Goal: Task Accomplishment & Management: Manage account settings

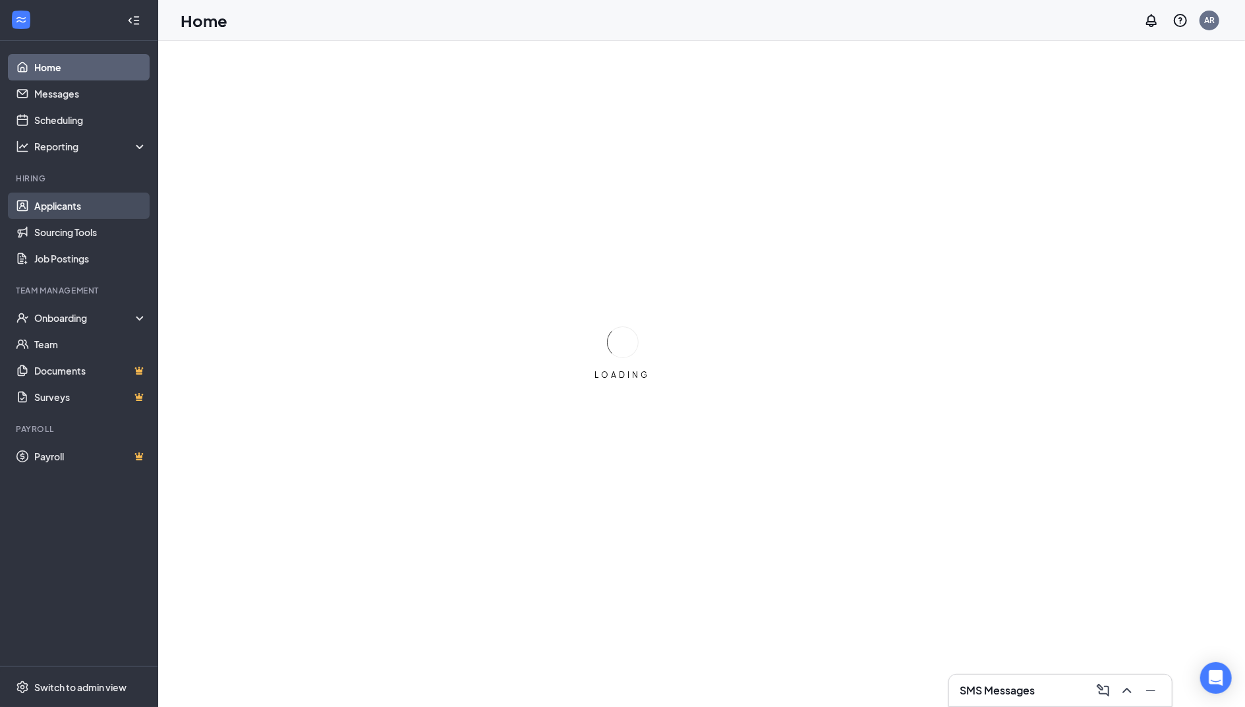
click at [80, 201] on link "Applicants" at bounding box center [90, 205] width 113 height 26
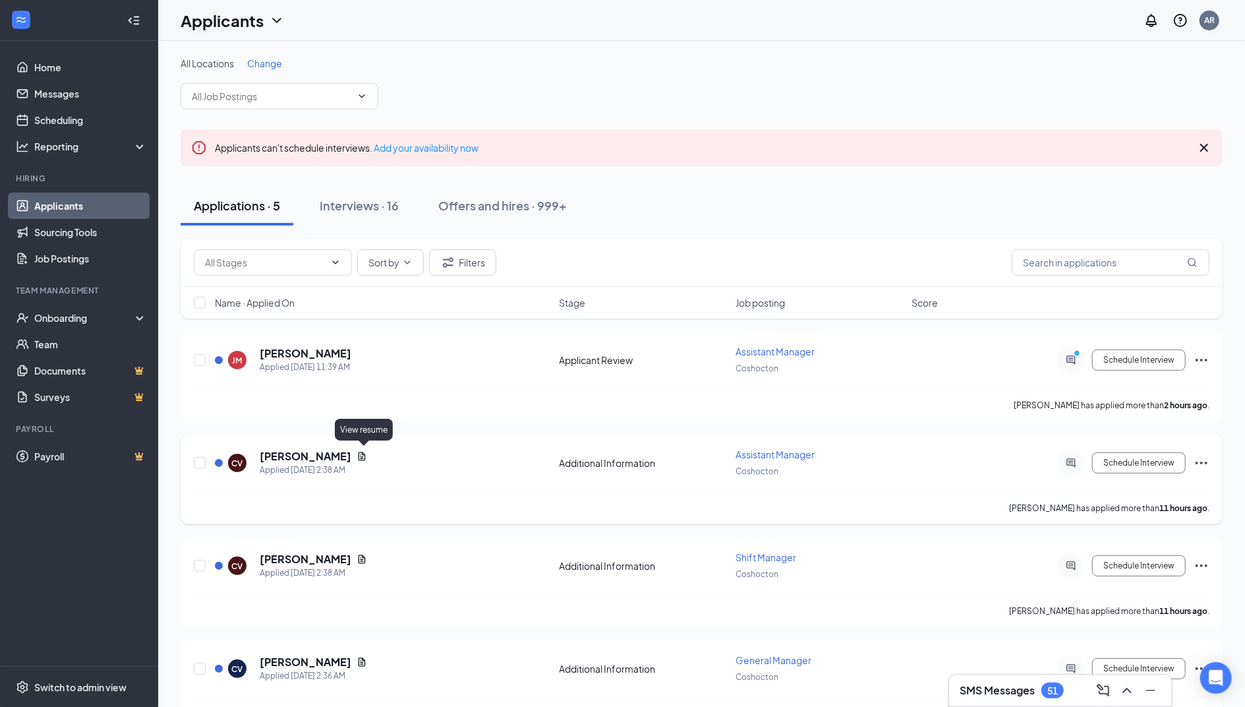
click at [367, 456] on icon "Document" at bounding box center [362, 456] width 11 height 11
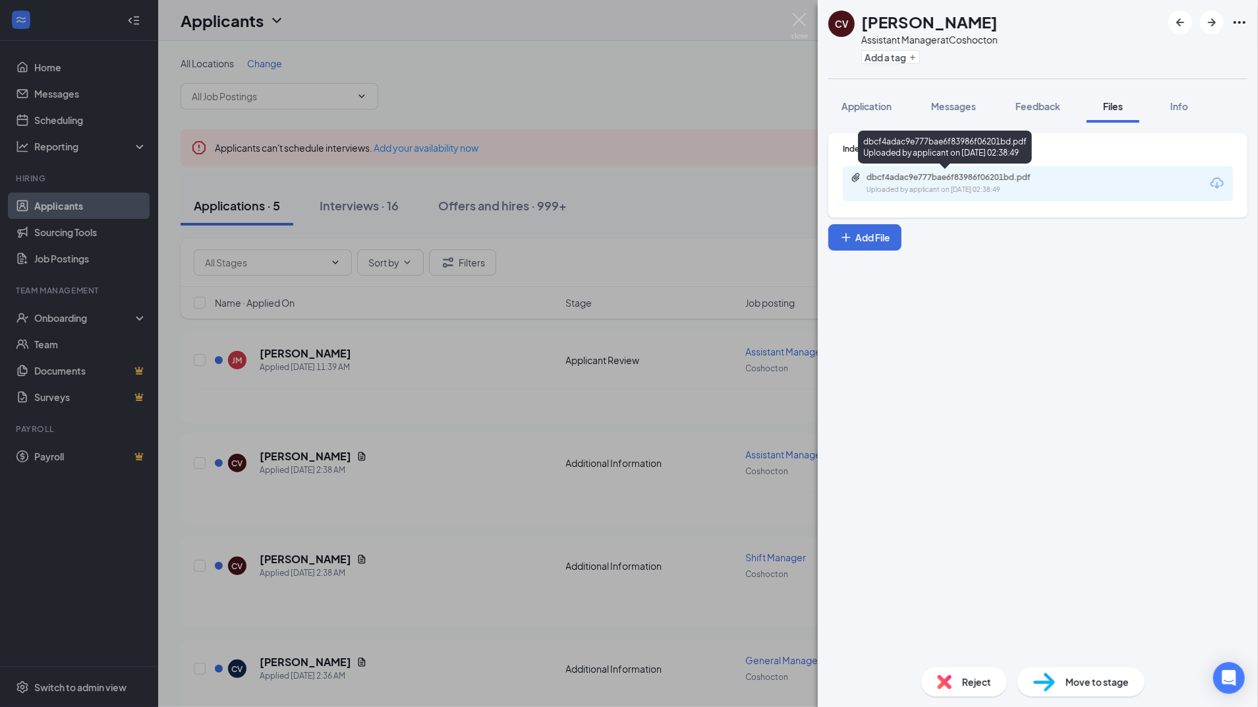
click at [998, 187] on div "Uploaded by applicant on [DATE] 02:38:49" at bounding box center [966, 190] width 198 height 11
click at [800, 16] on img at bounding box center [800, 26] width 16 height 26
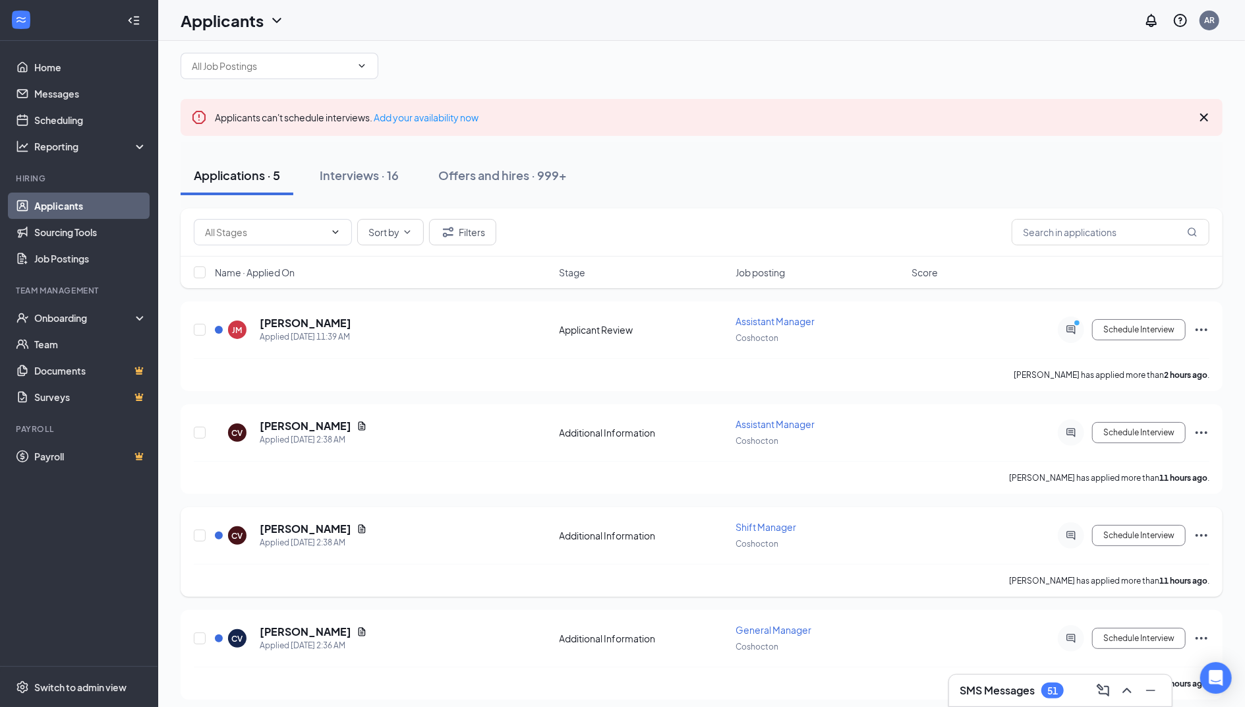
scroll to position [33, 0]
click at [1130, 527] on button "Schedule Interview" at bounding box center [1139, 532] width 94 height 21
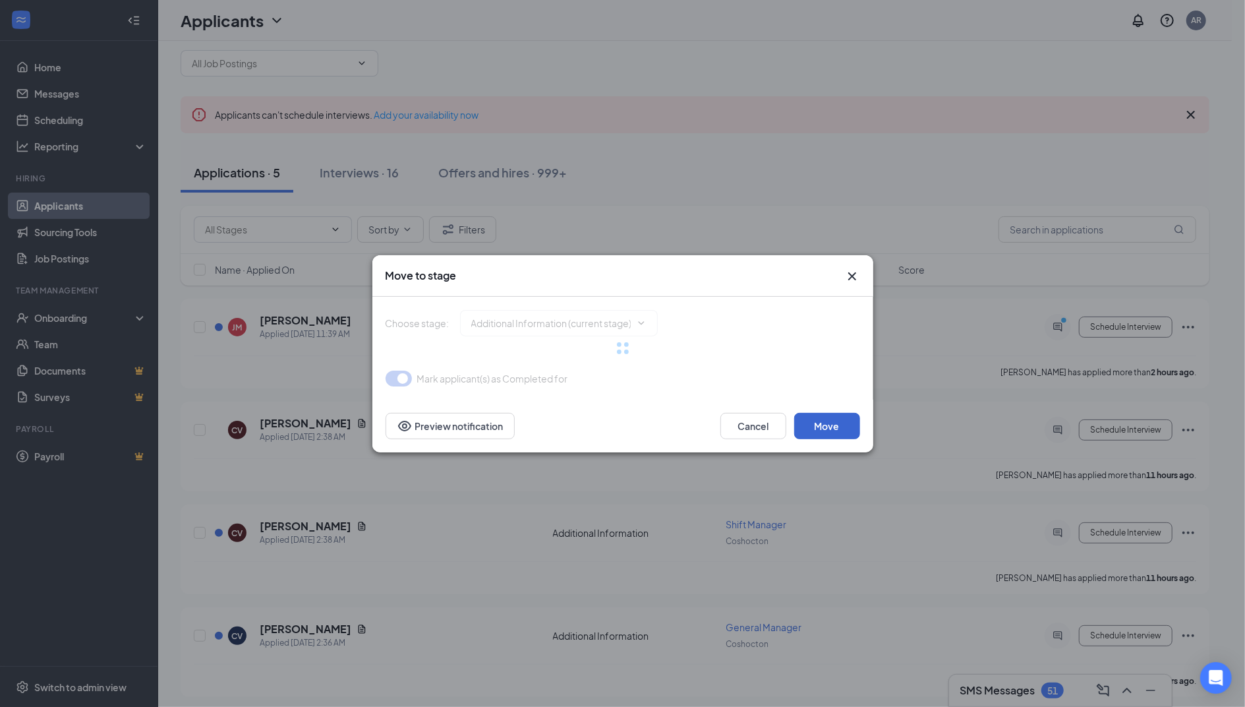
type input "Onsite Interview (next stage)"
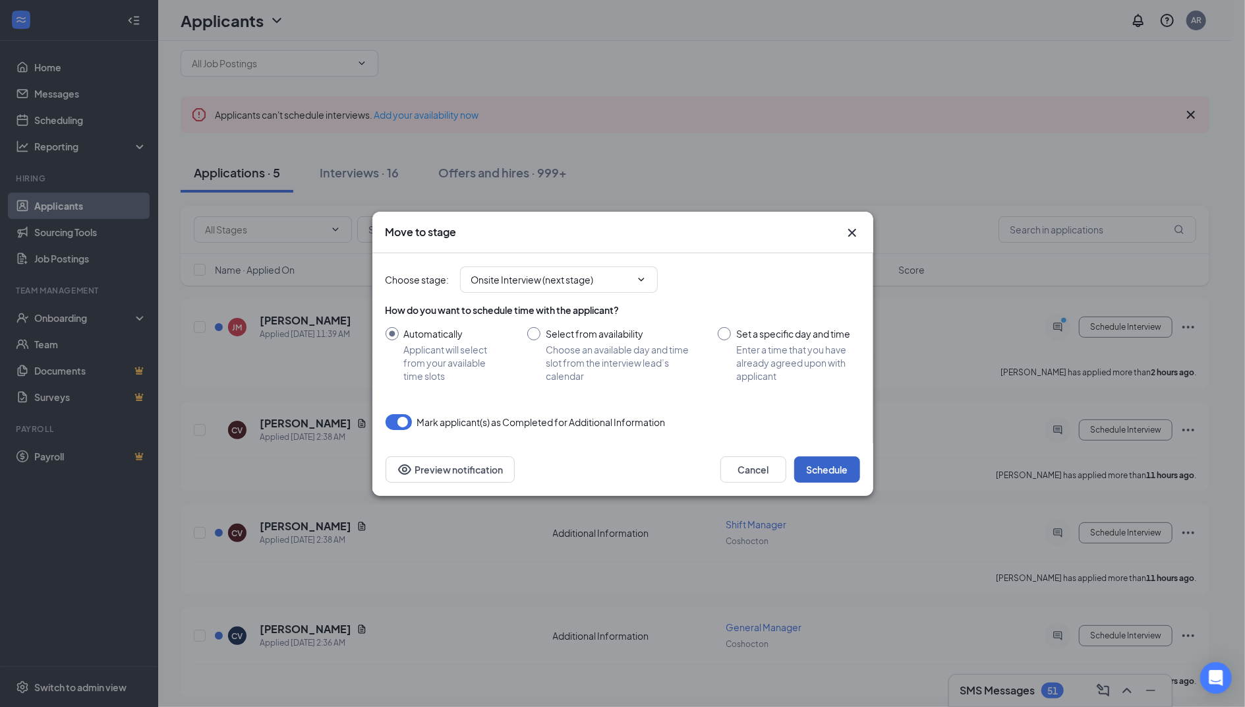
click at [827, 471] on button "Schedule" at bounding box center [827, 469] width 66 height 26
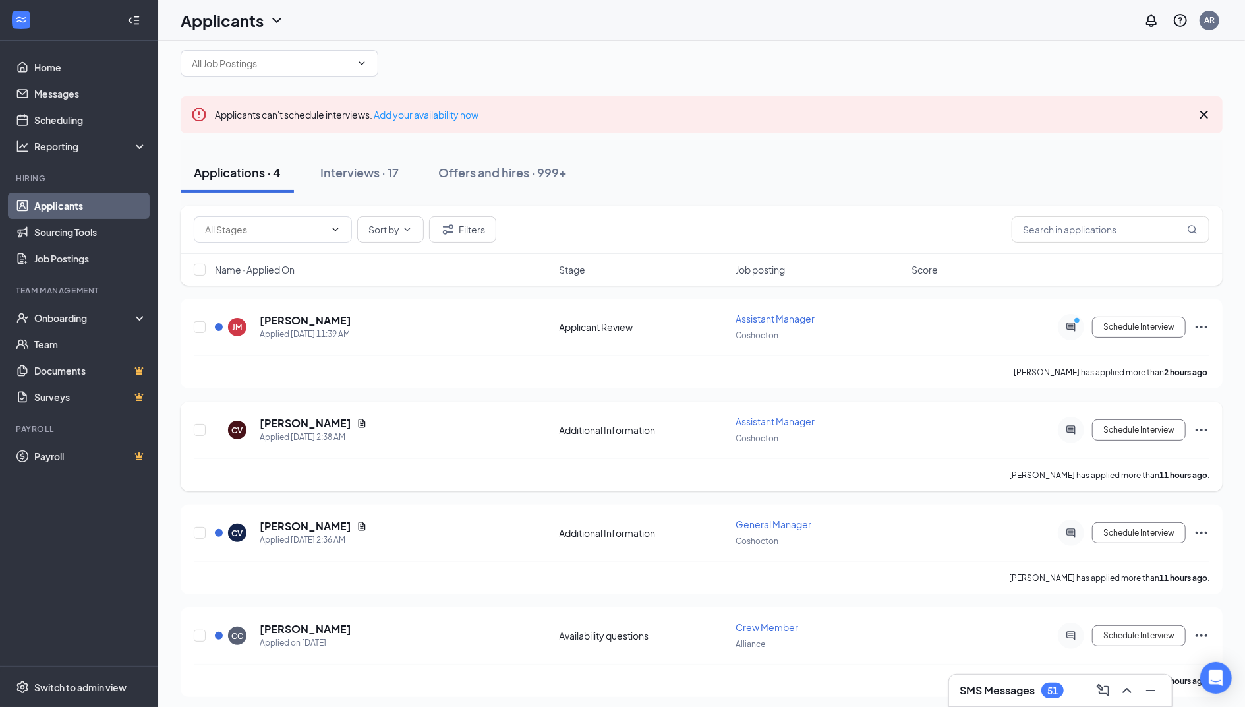
click at [1209, 436] on div "Schedule Interview" at bounding box center [1090, 430] width 237 height 26
click at [1204, 424] on icon "Ellipses" at bounding box center [1202, 430] width 16 height 16
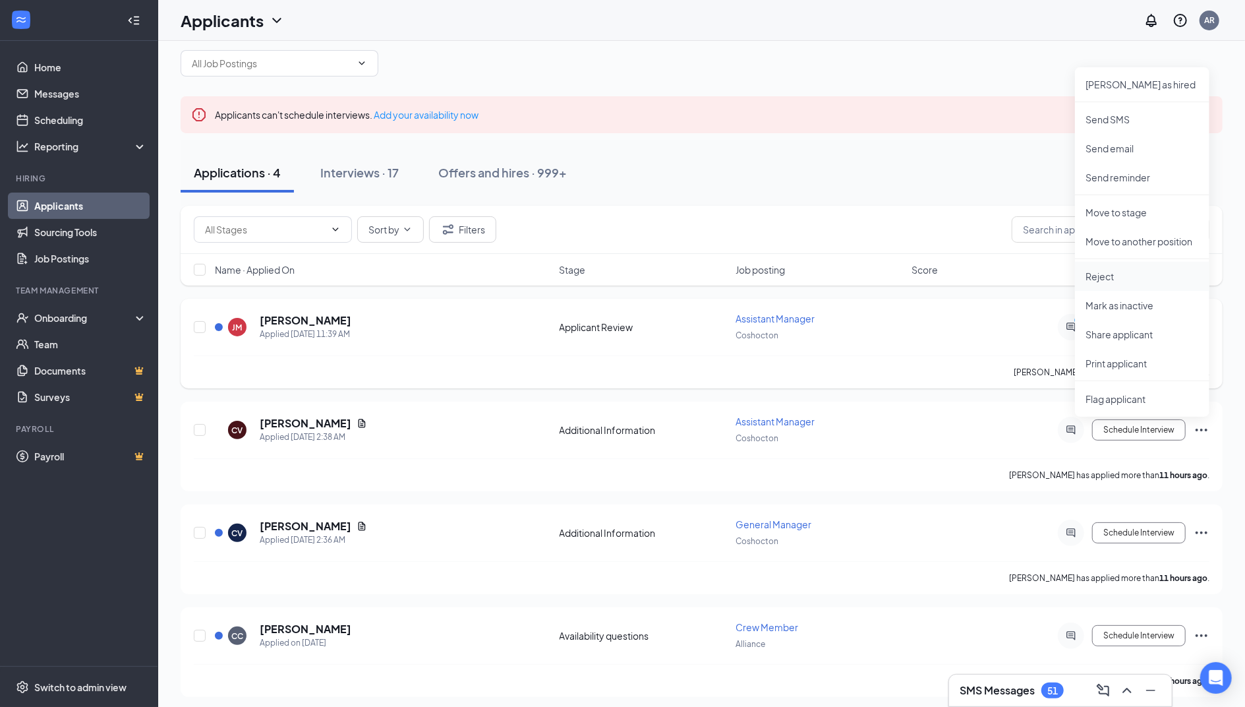
click at [1127, 280] on p "Reject" at bounding box center [1142, 276] width 113 height 13
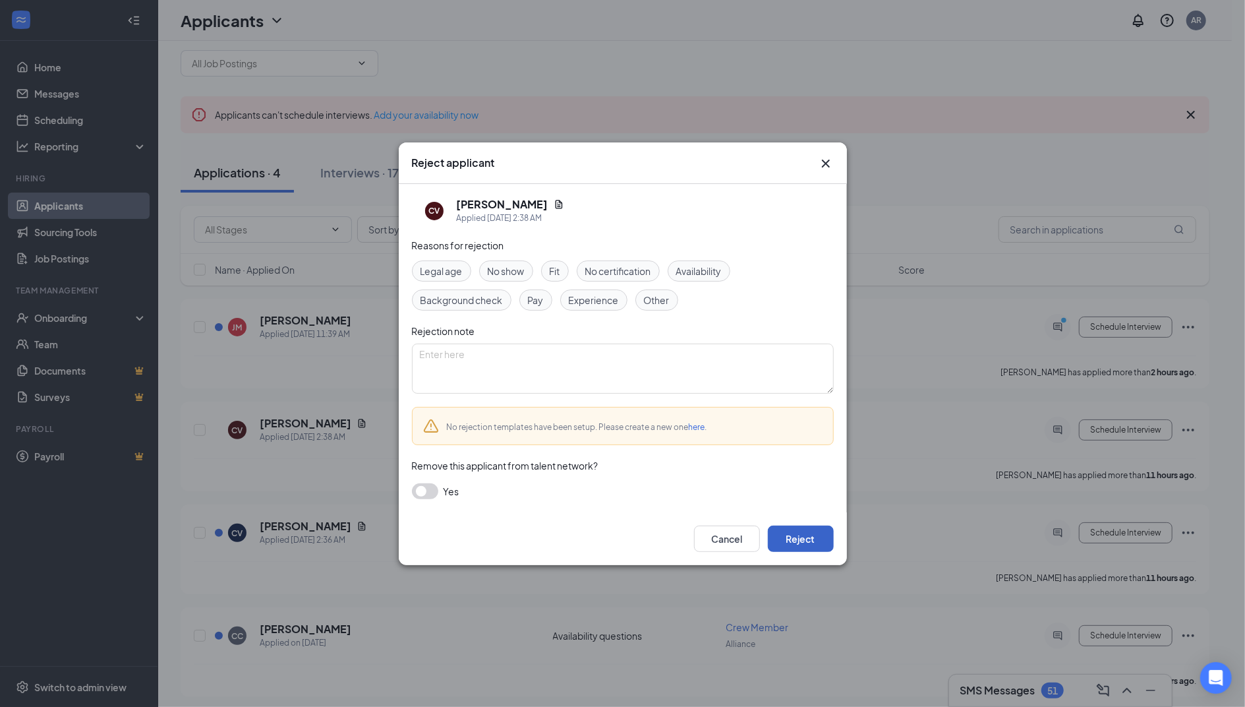
click at [808, 533] on button "Reject" at bounding box center [801, 538] width 66 height 26
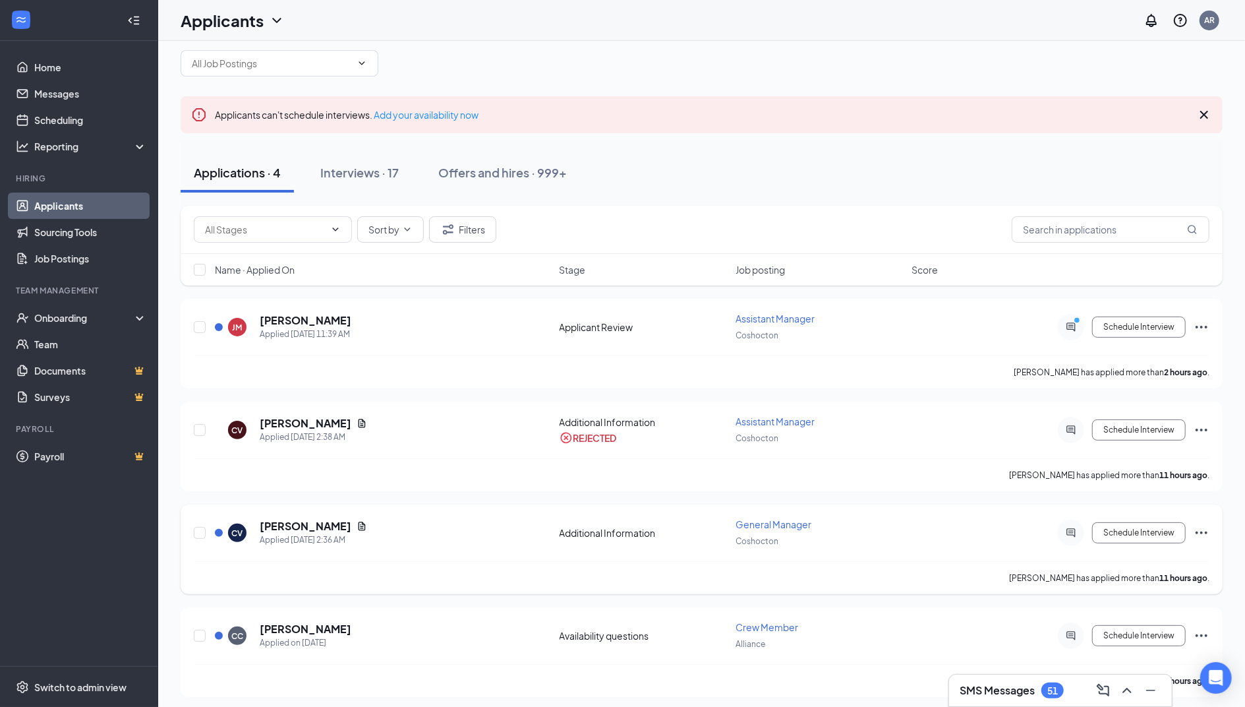
click at [1204, 525] on icon "Ellipses" at bounding box center [1202, 533] width 16 height 16
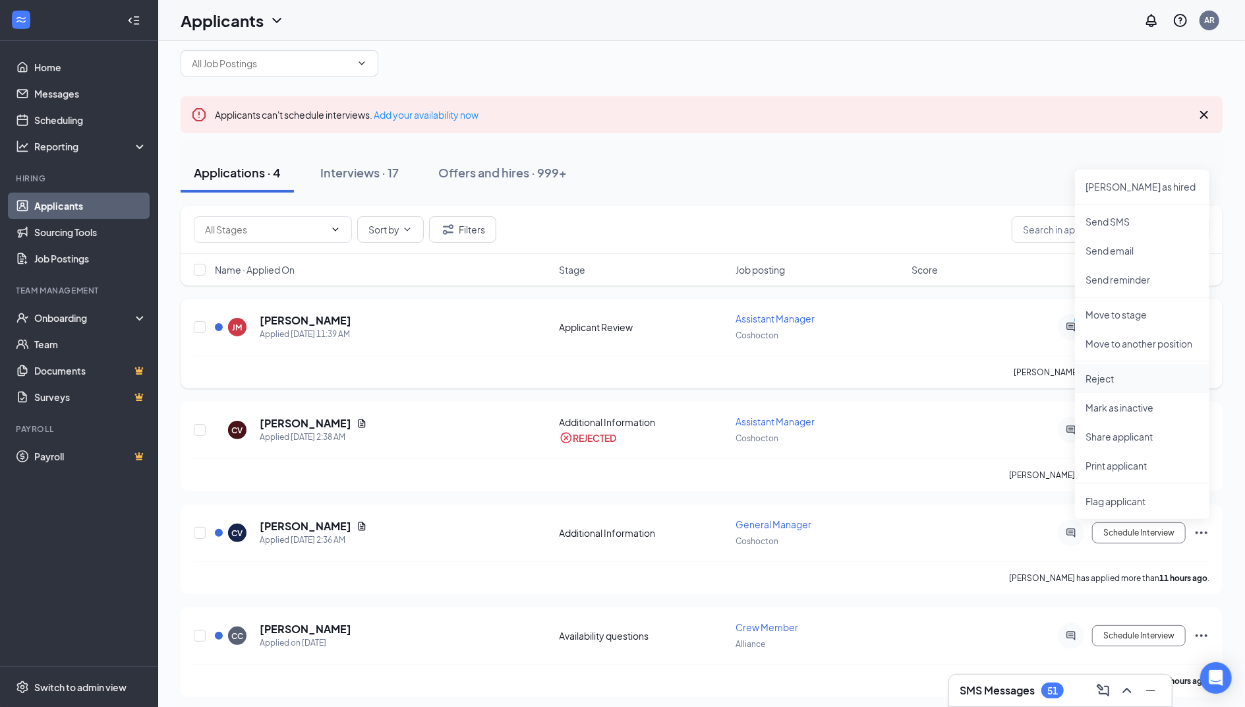
click at [1130, 378] on p "Reject" at bounding box center [1142, 378] width 113 height 13
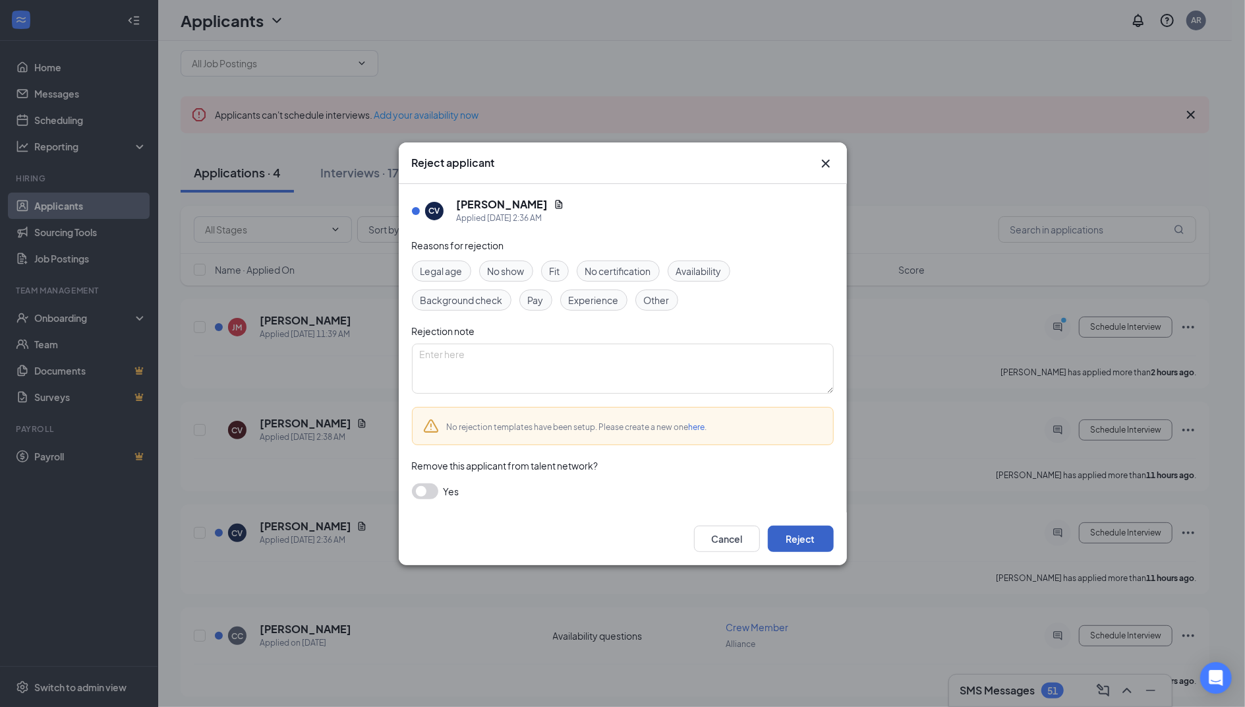
click at [800, 541] on button "Reject" at bounding box center [801, 538] width 66 height 26
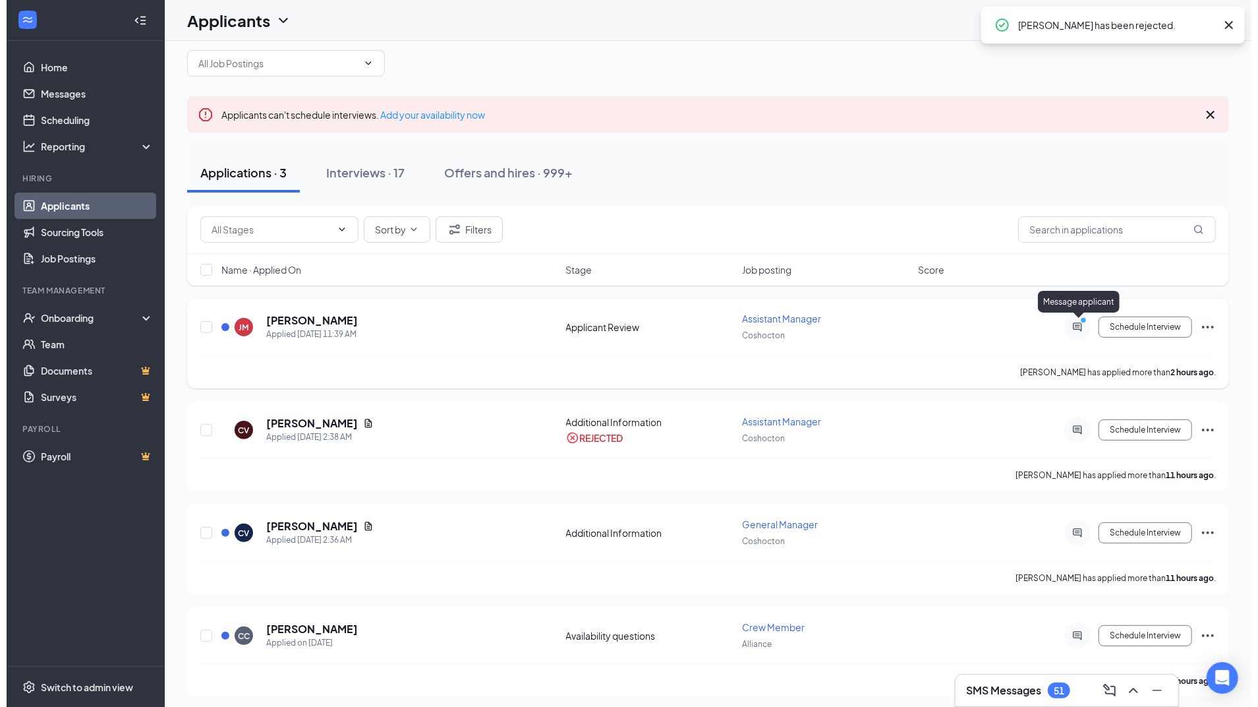
scroll to position [0, 0]
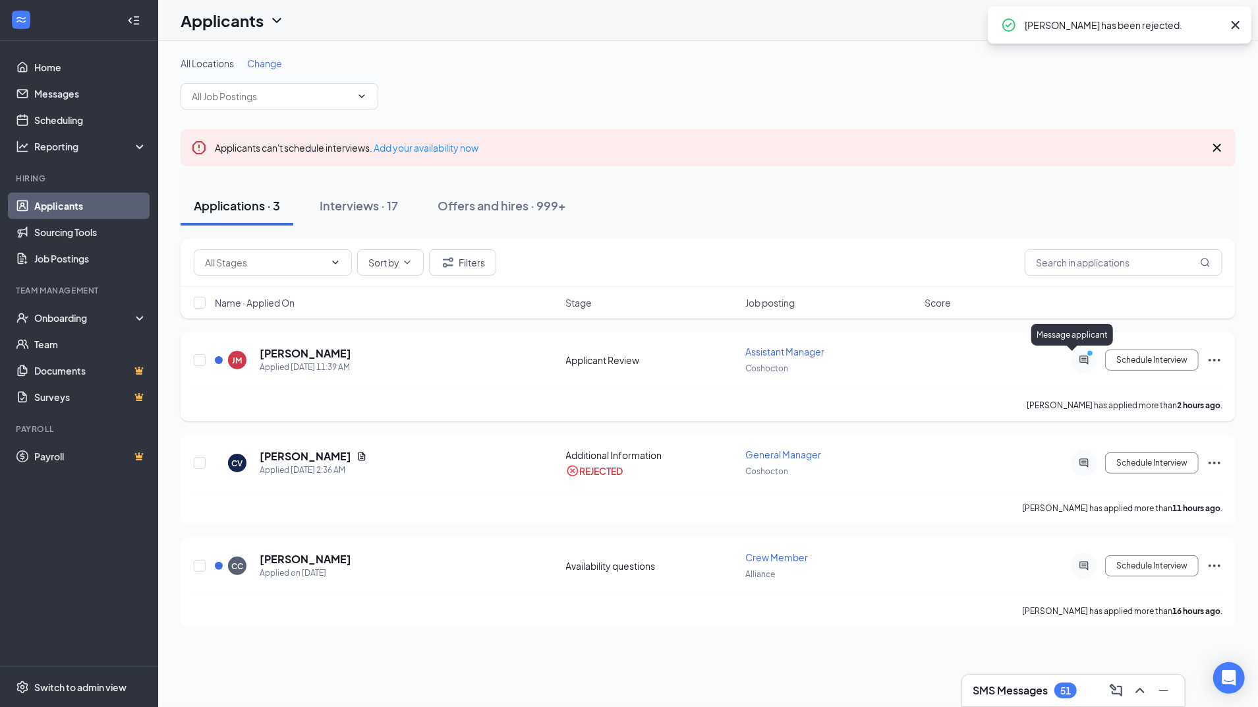
click at [1082, 357] on icon "ActiveChat" at bounding box center [1085, 360] width 16 height 11
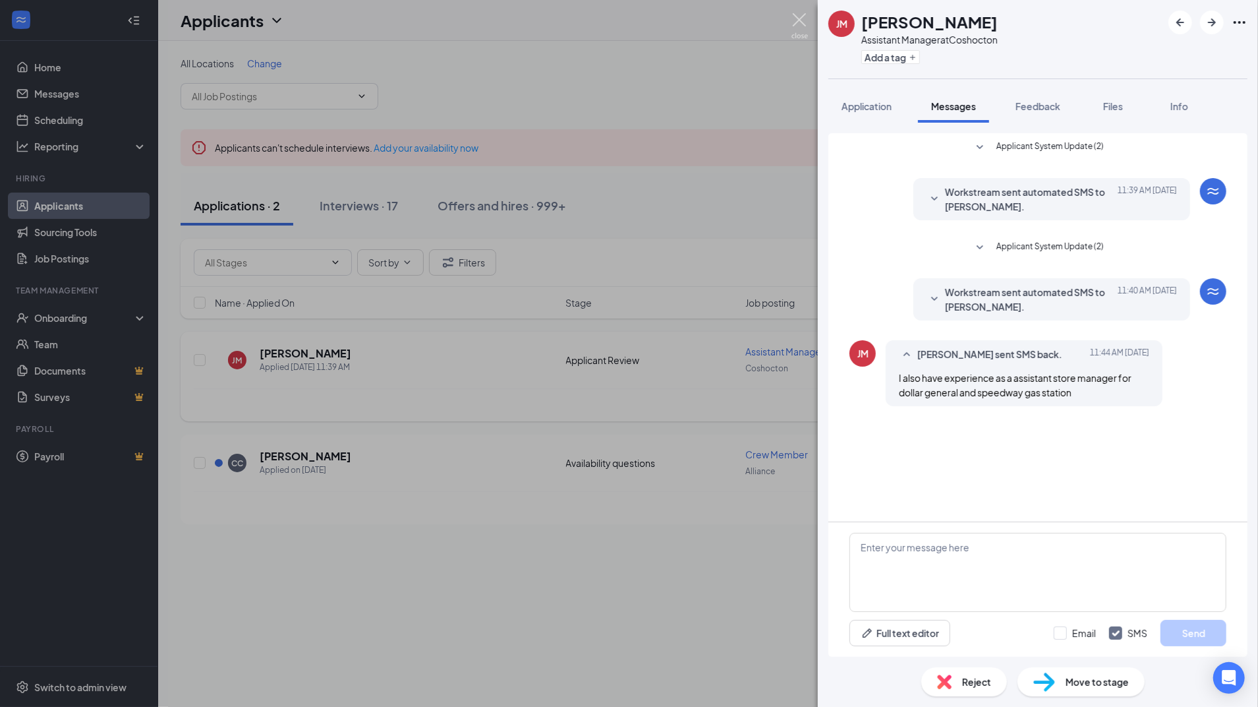
click at [798, 21] on img at bounding box center [800, 26] width 16 height 26
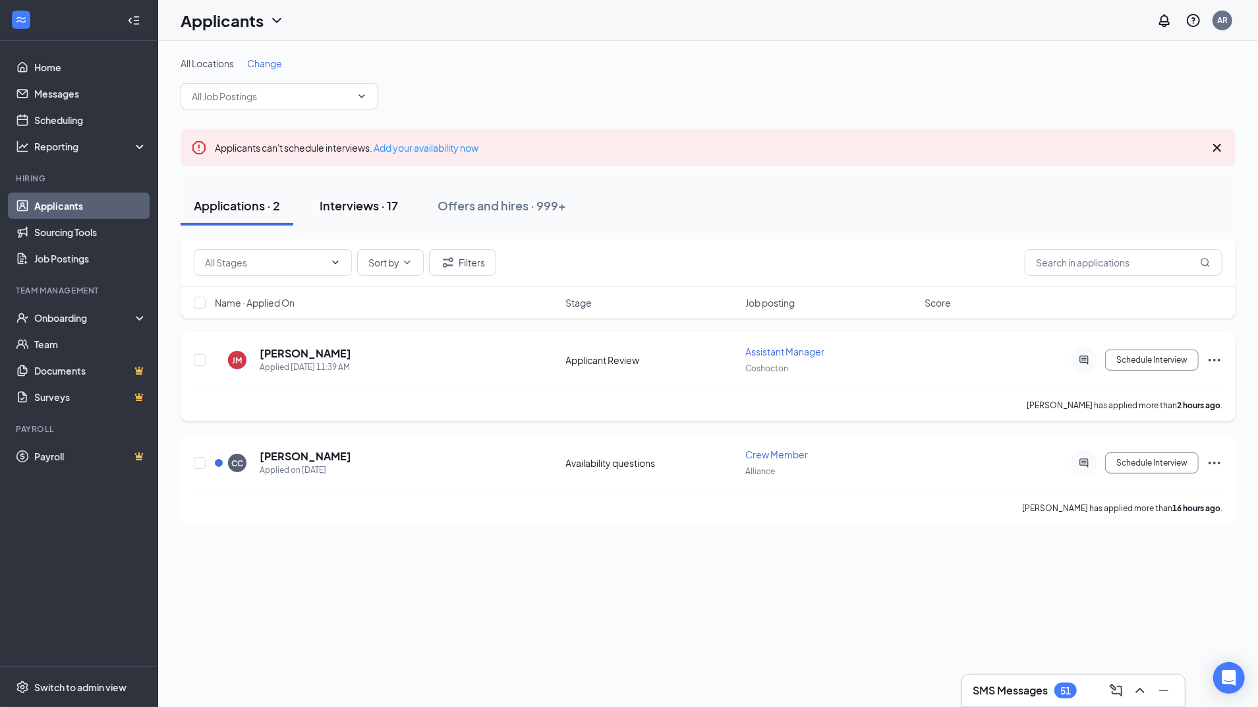
click at [376, 201] on div "Interviews · 17" at bounding box center [359, 205] width 78 height 16
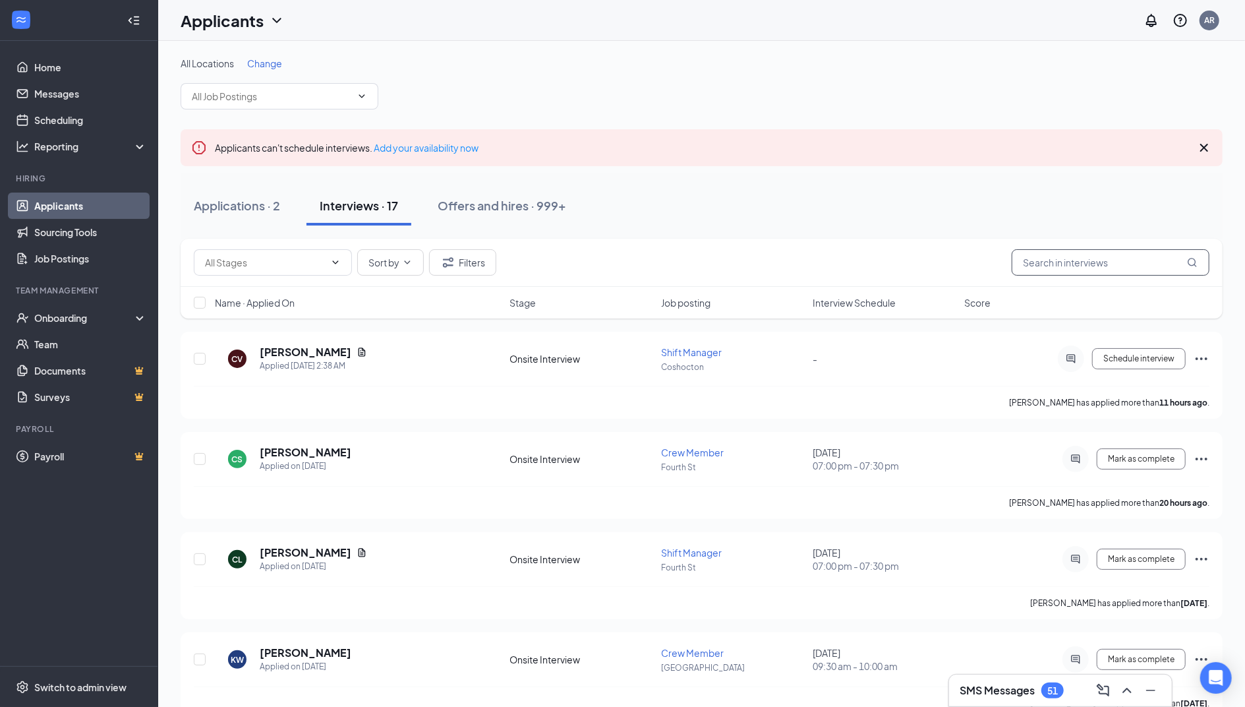
click at [1140, 256] on input "text" at bounding box center [1111, 262] width 198 height 26
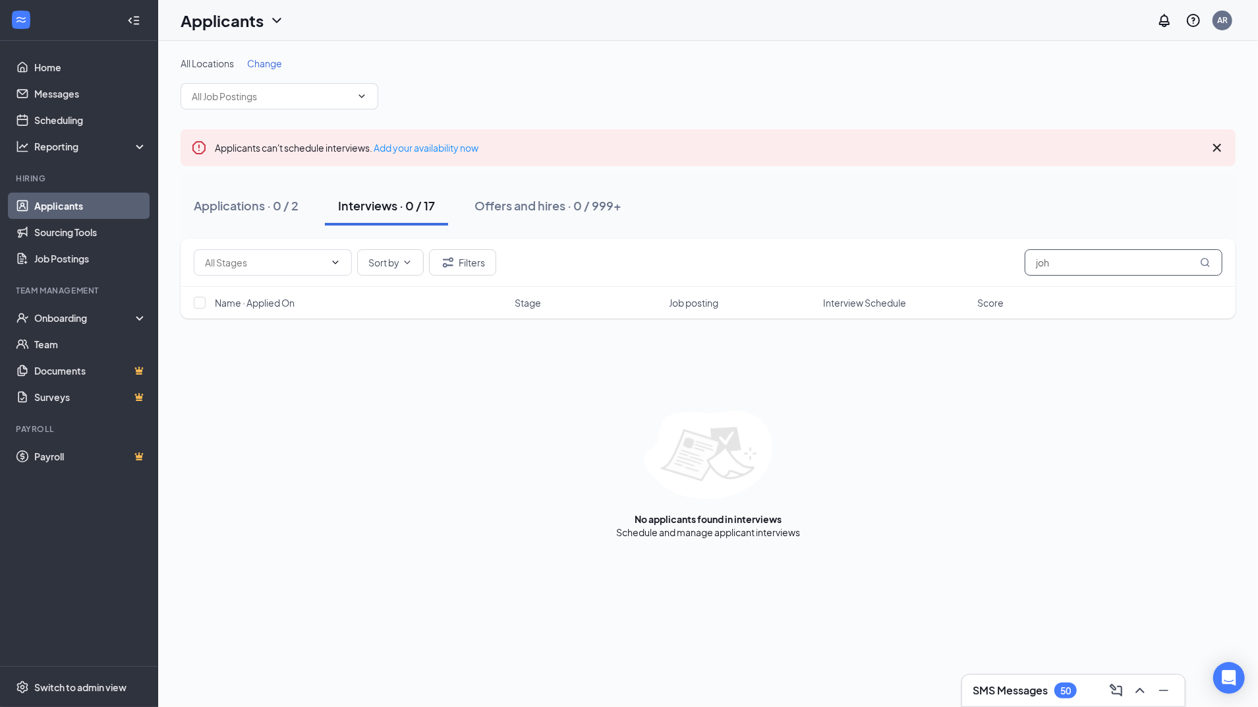
type input "[PERSON_NAME]"
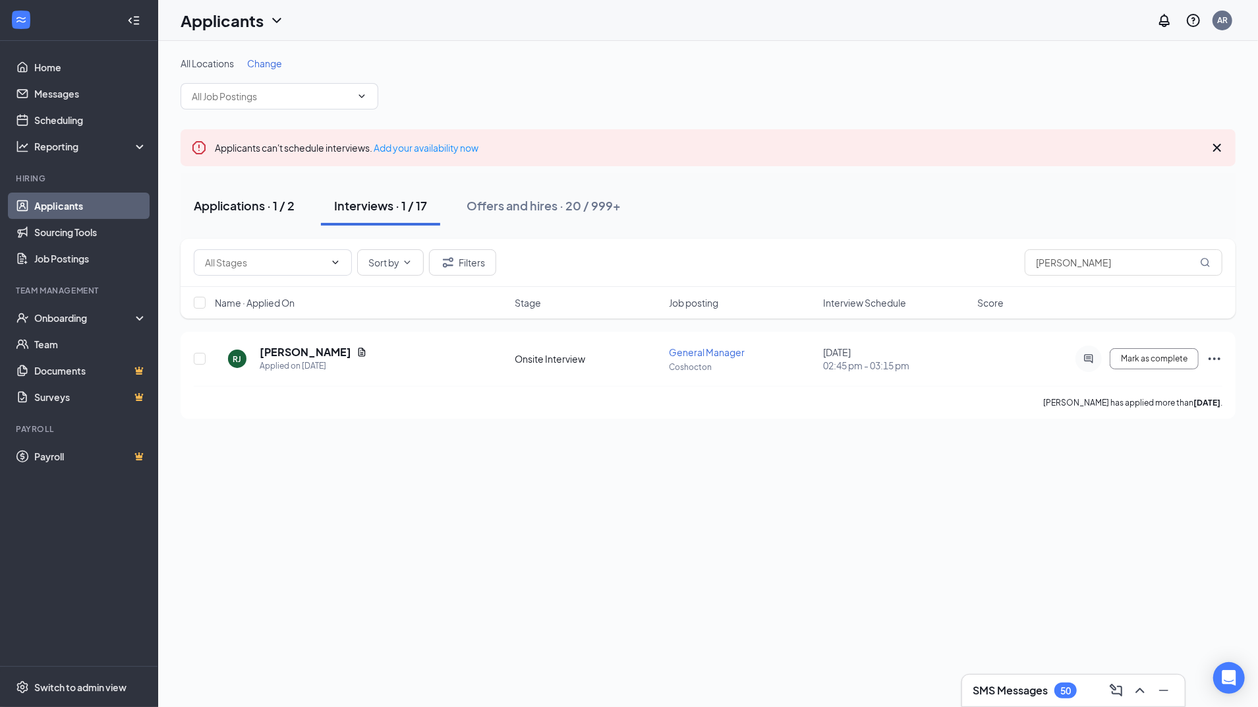
click at [260, 202] on div "Applications · 1 / 2" at bounding box center [244, 205] width 101 height 16
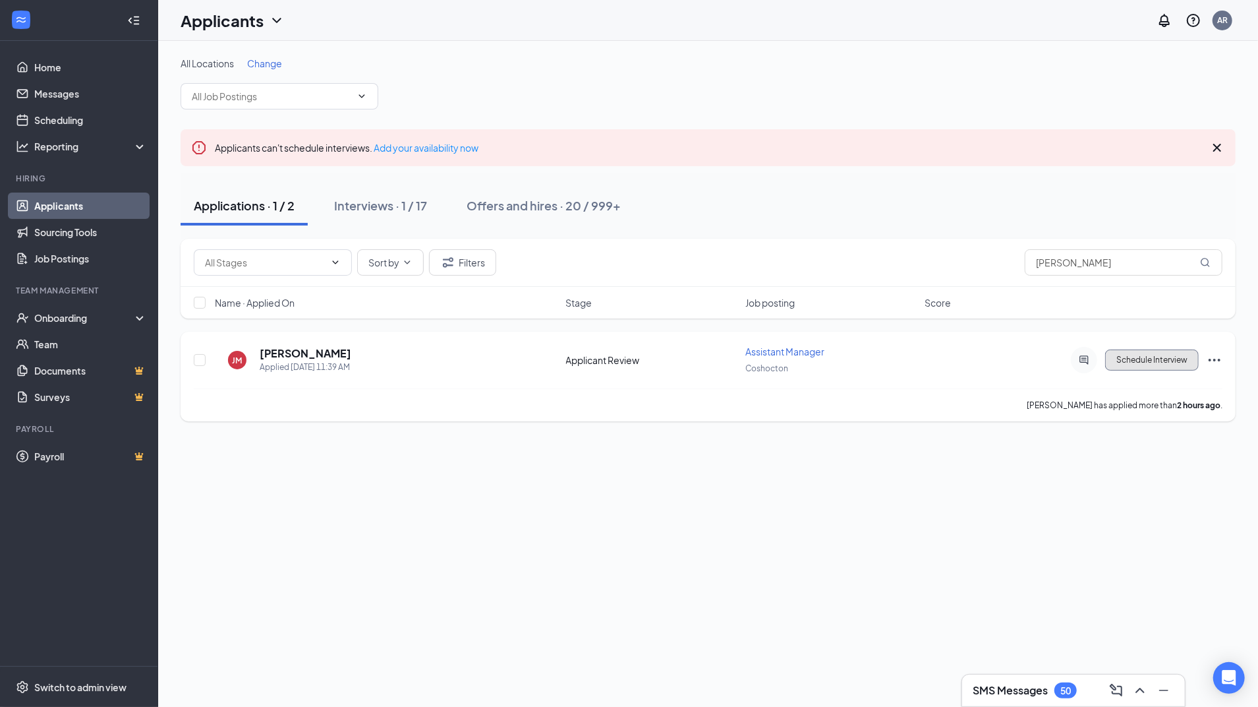
click at [1179, 364] on button "Schedule Interview" at bounding box center [1153, 359] width 94 height 21
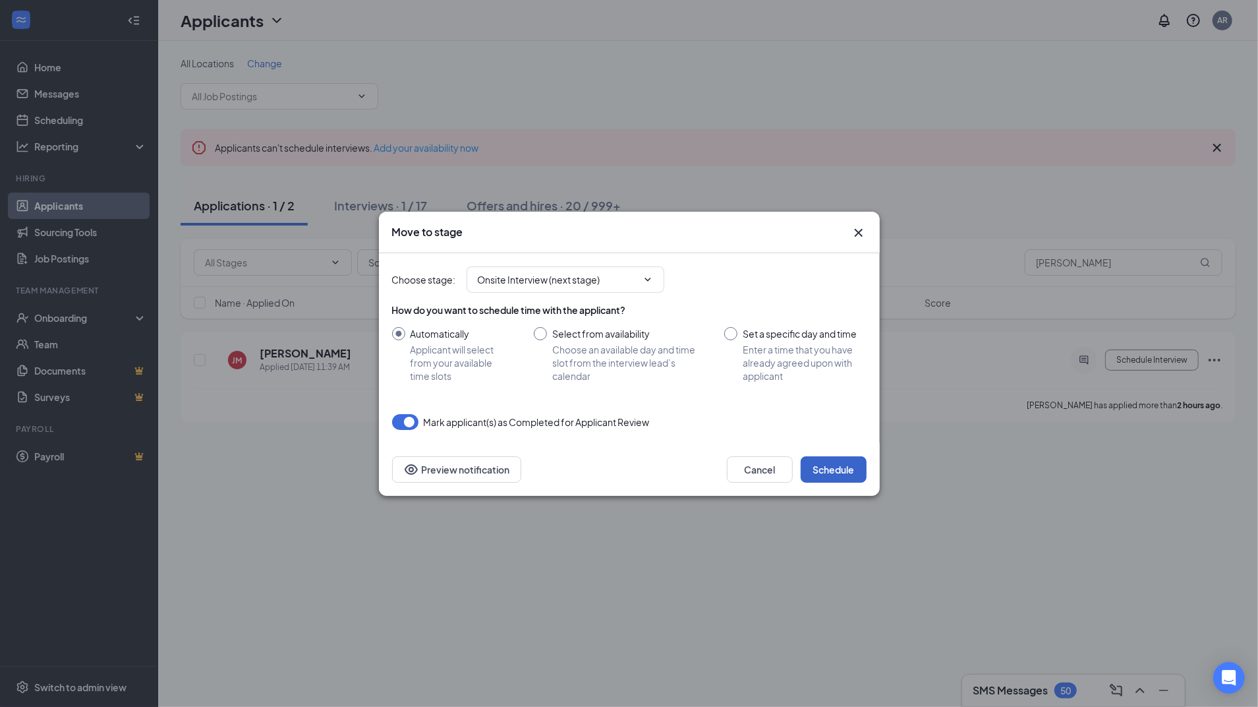
click at [827, 467] on button "Schedule" at bounding box center [834, 469] width 66 height 26
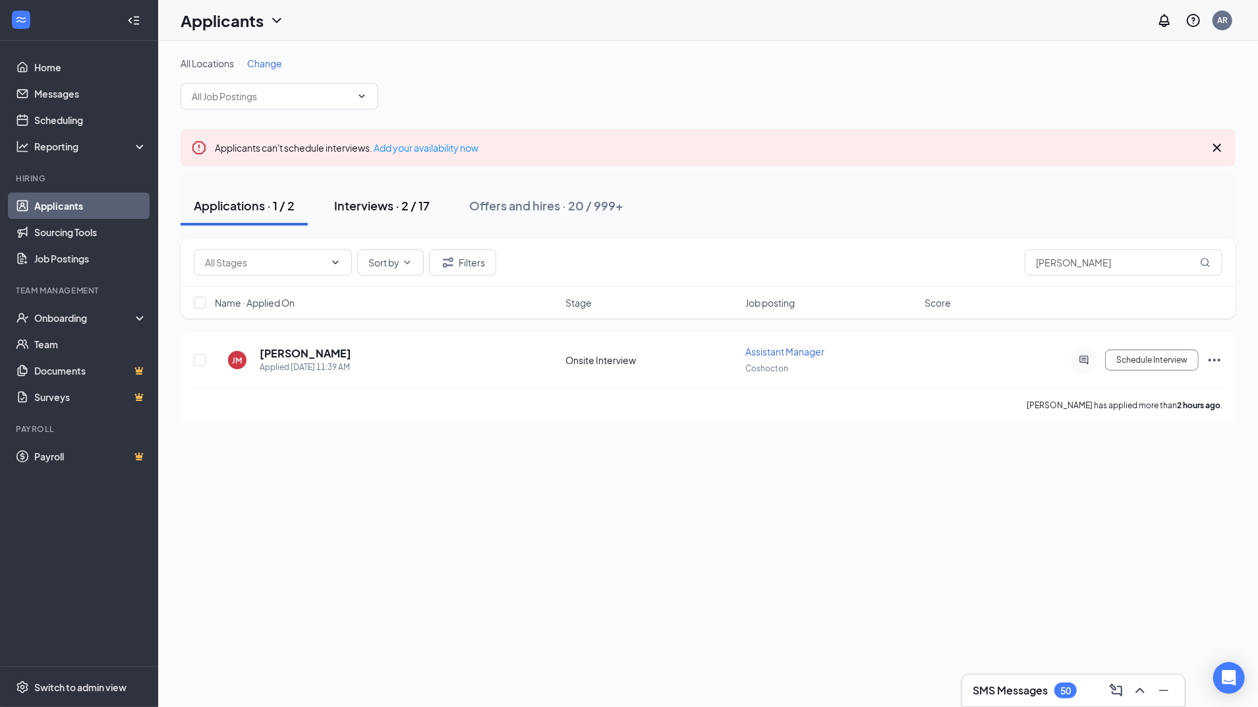
click at [366, 204] on div "Interviews · 2 / 17" at bounding box center [382, 205] width 96 height 16
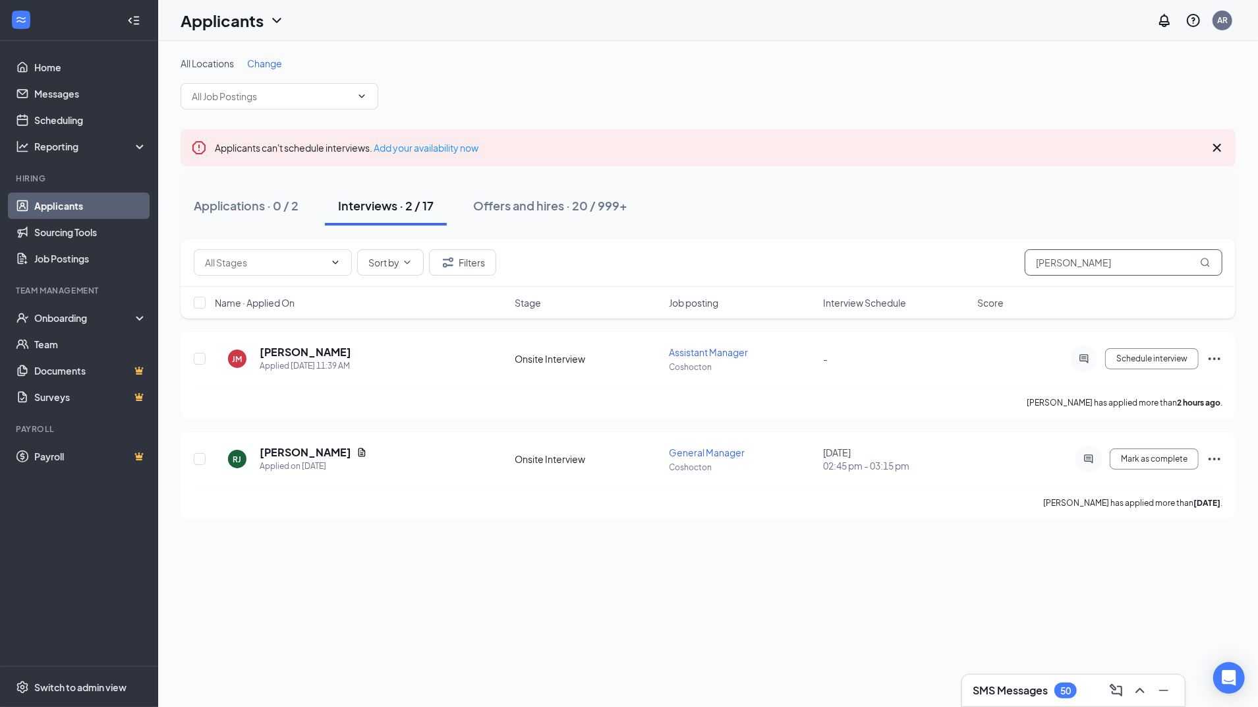
click at [1042, 260] on input "[PERSON_NAME]" at bounding box center [1124, 262] width 198 height 26
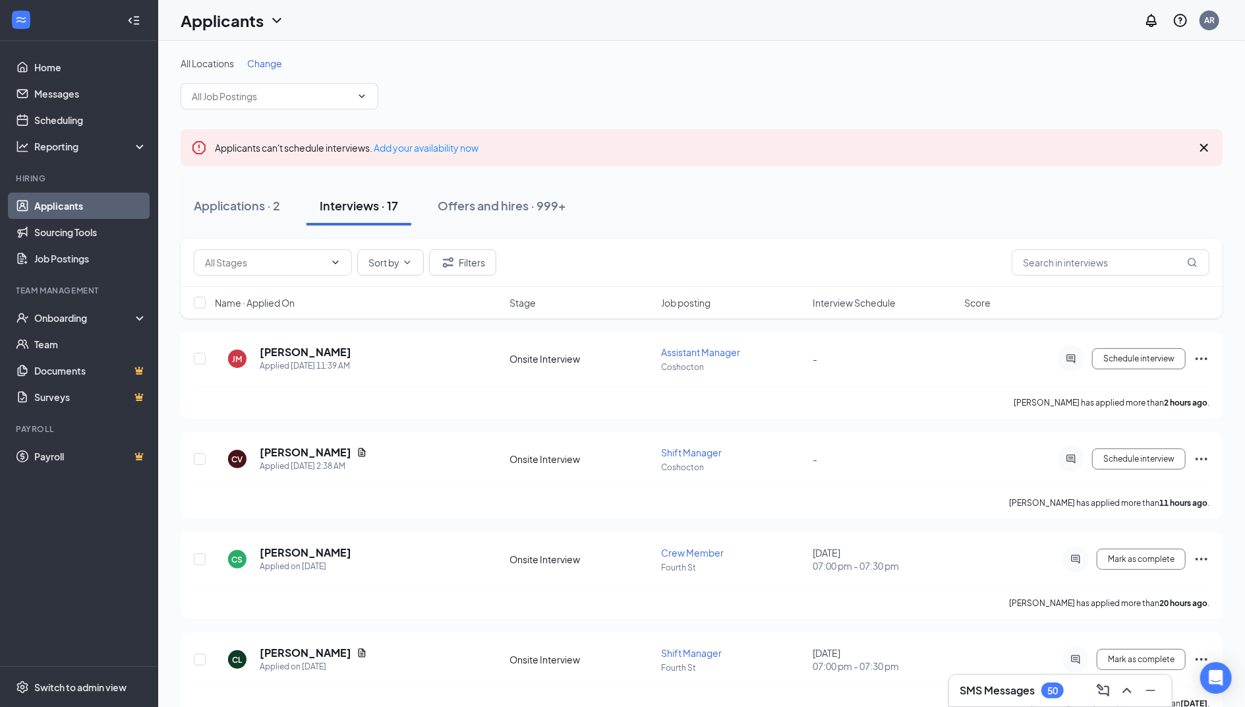
click at [843, 301] on span "Interview Schedule" at bounding box center [854, 302] width 83 height 13
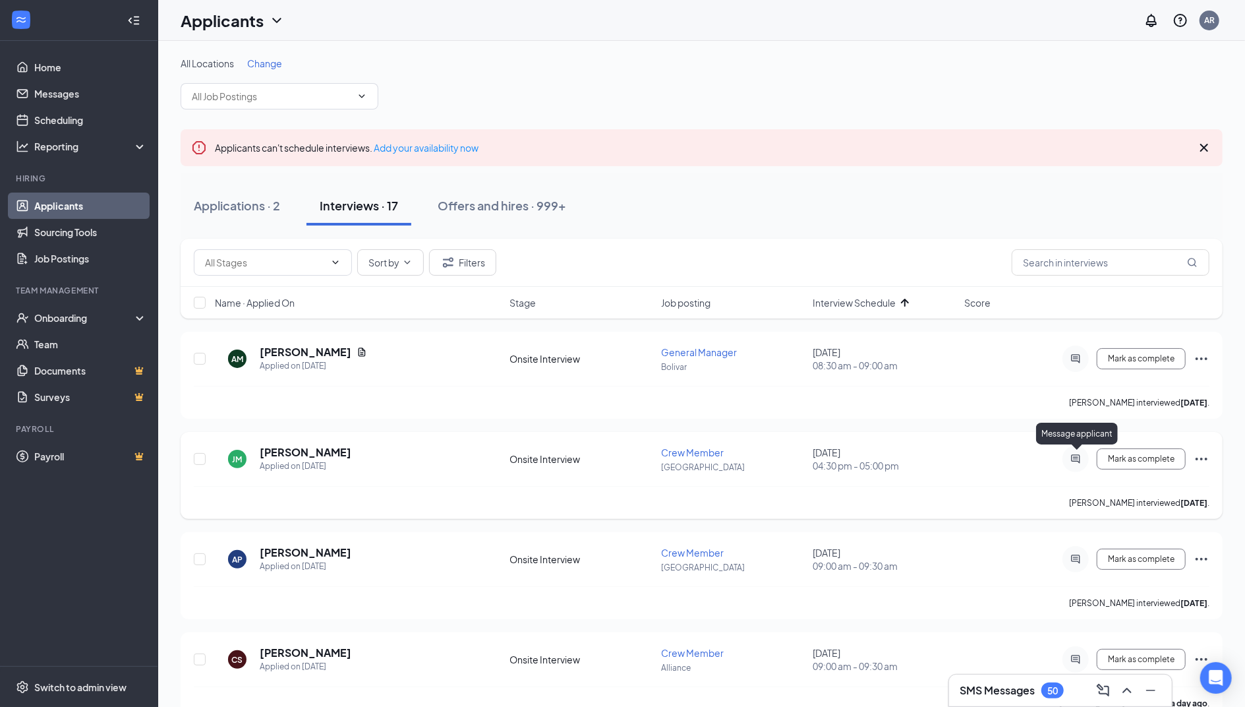
click at [1075, 461] on icon "ActiveChat" at bounding box center [1076, 459] width 16 height 11
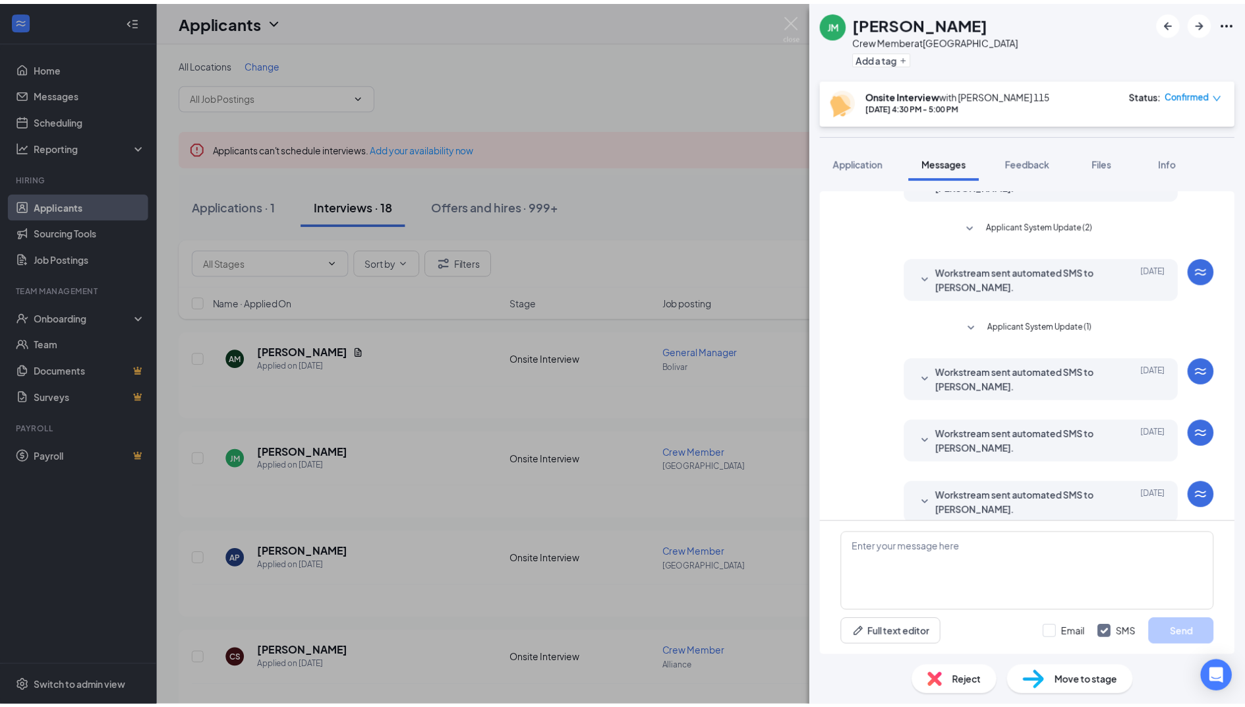
scroll to position [196, 0]
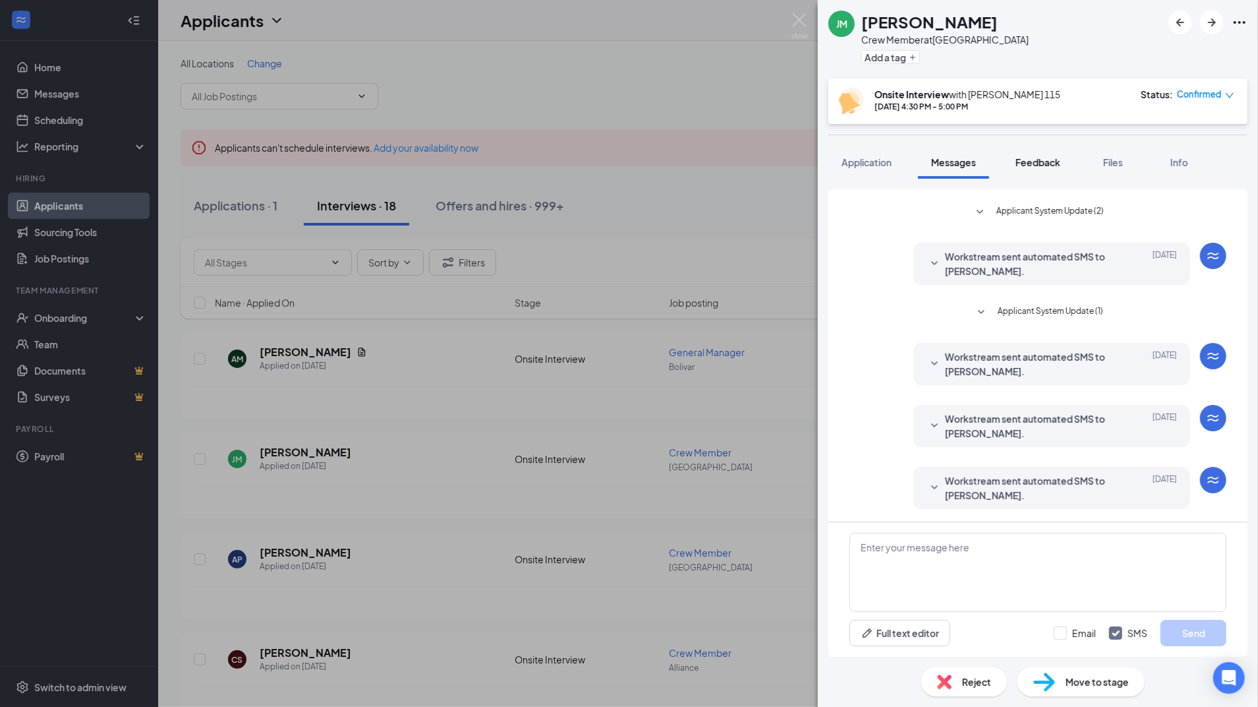
click at [1028, 165] on span "Feedback" at bounding box center [1038, 162] width 45 height 12
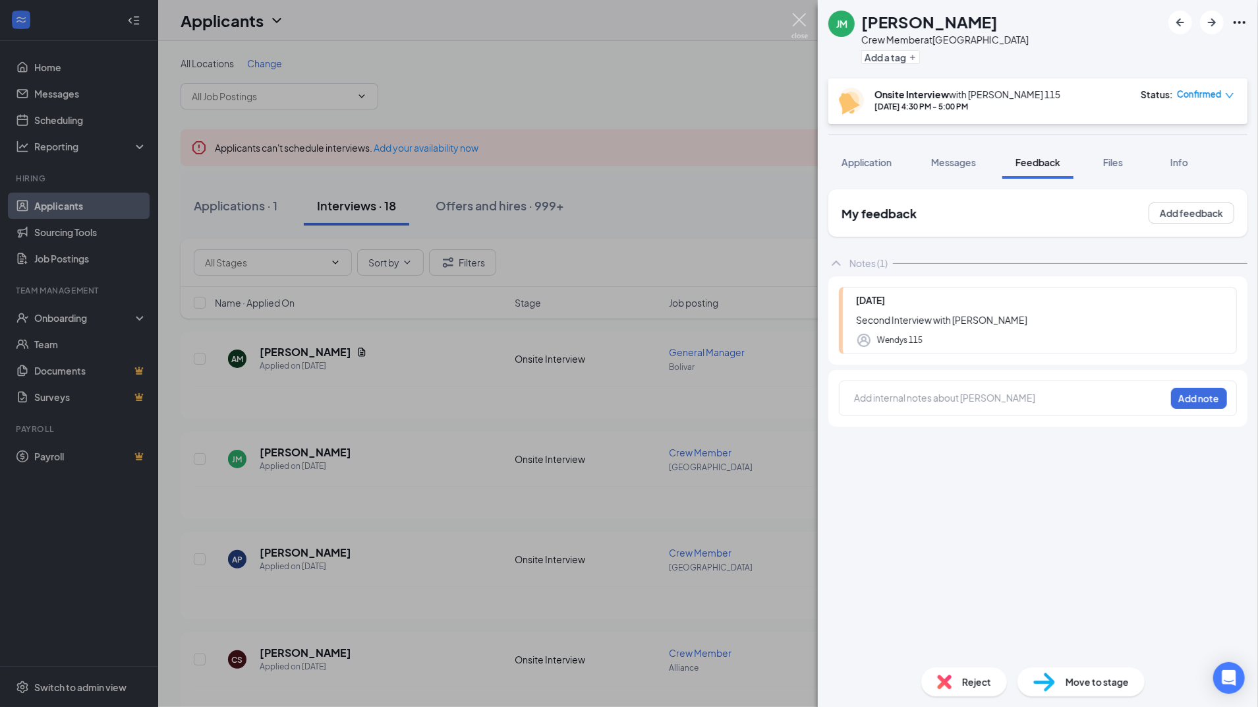
click at [798, 22] on img at bounding box center [800, 26] width 16 height 26
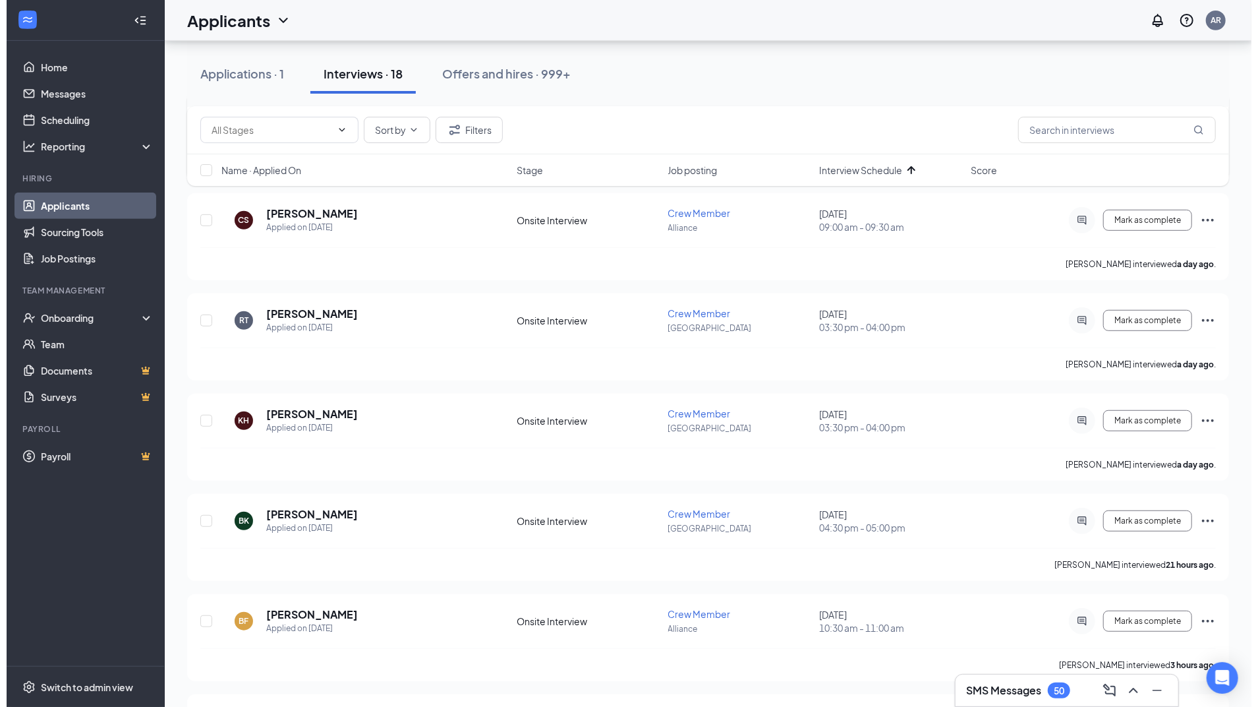
scroll to position [459, 0]
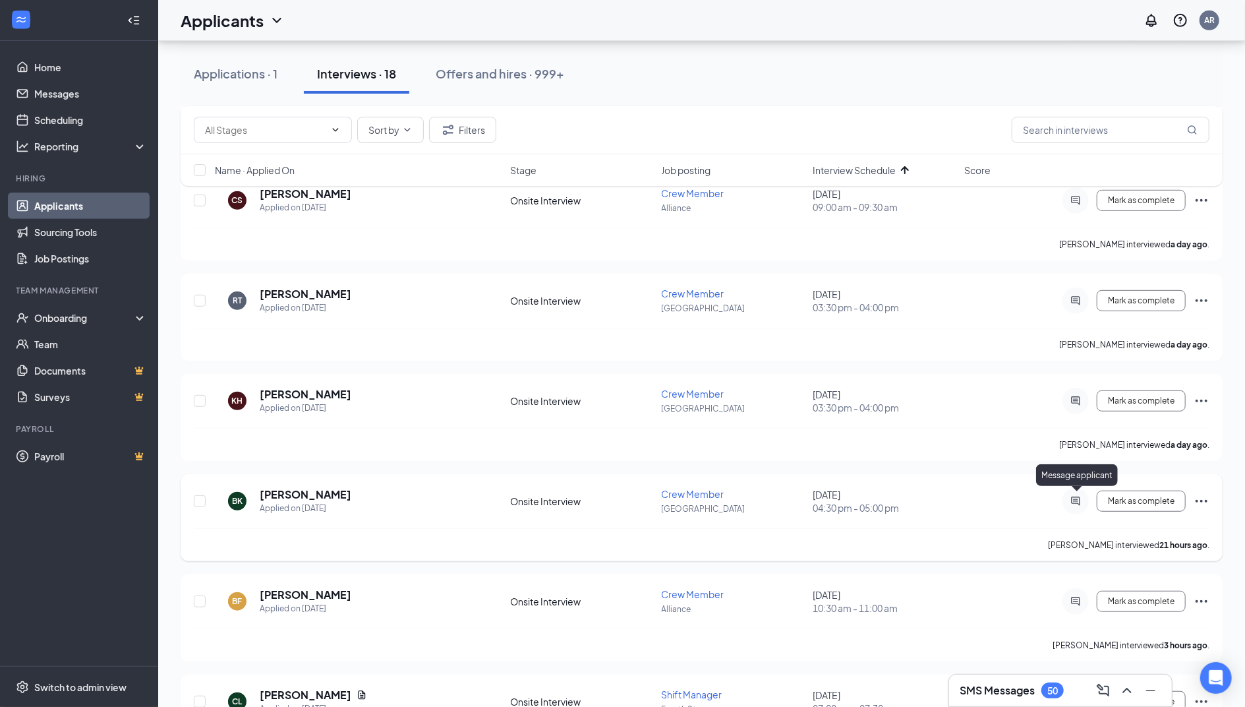
click at [1079, 500] on icon "ActiveChat" at bounding box center [1076, 500] width 9 height 9
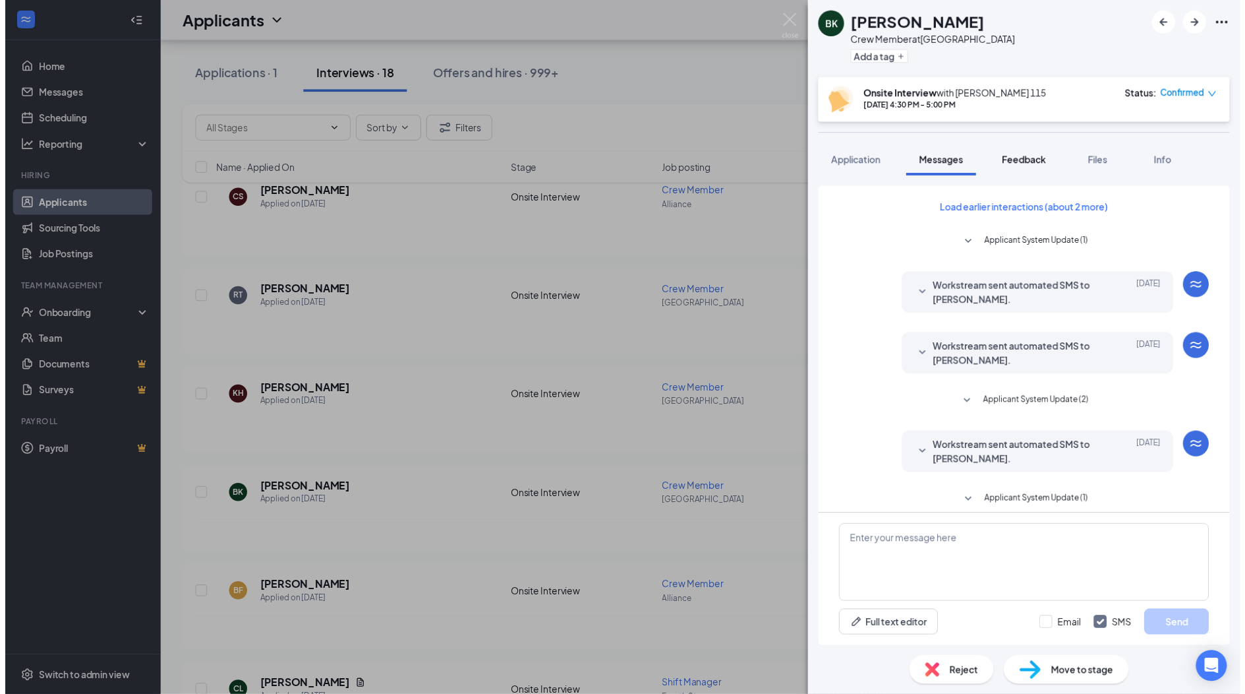
scroll to position [58, 0]
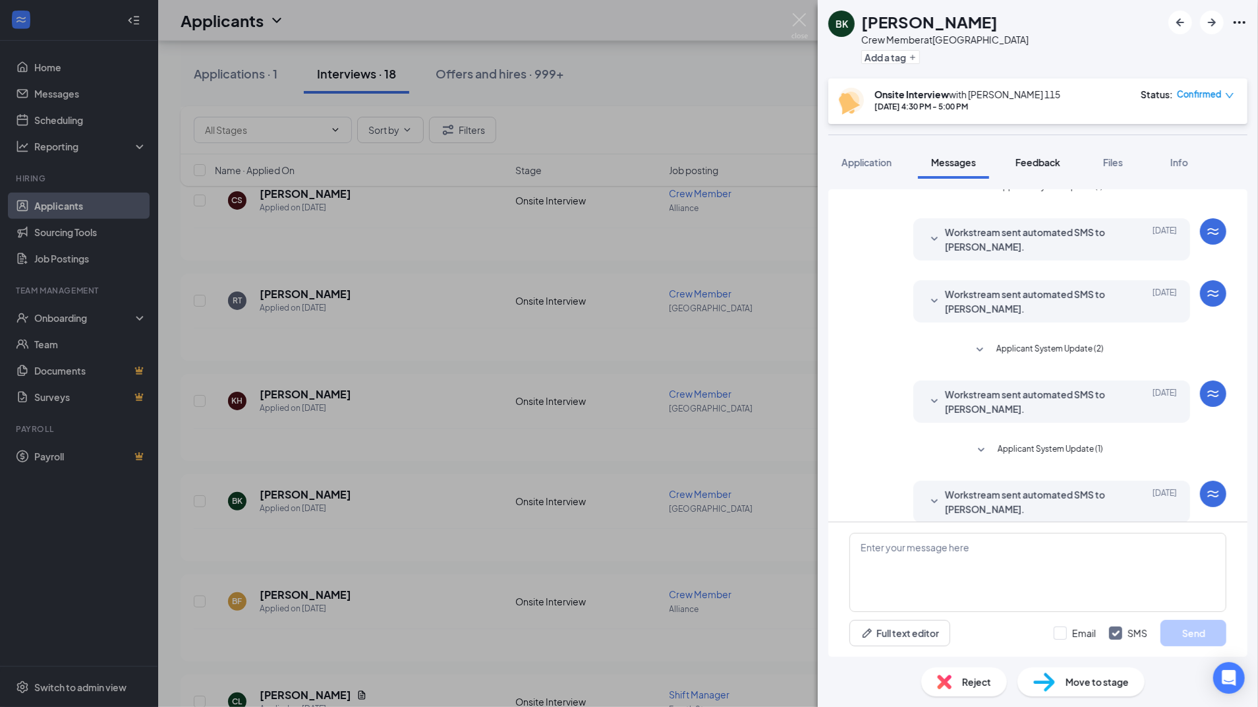
click at [1031, 162] on span "Feedback" at bounding box center [1038, 162] width 45 height 12
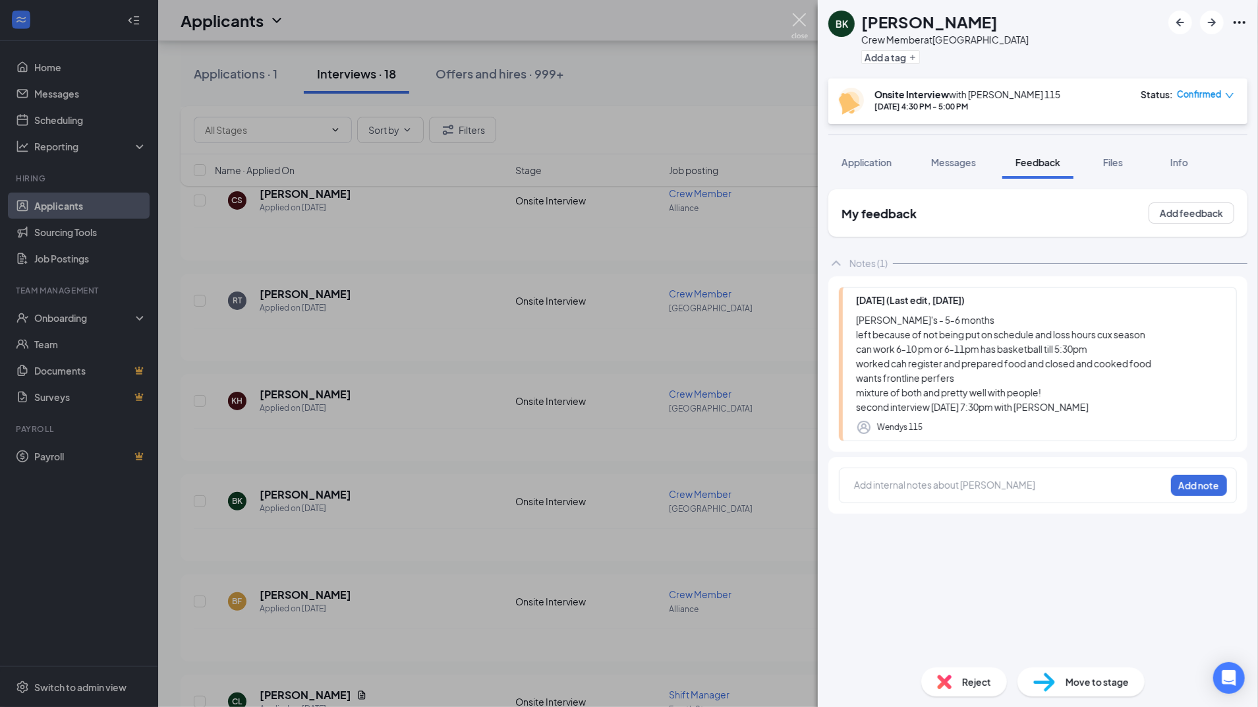
click at [803, 15] on img at bounding box center [800, 26] width 16 height 26
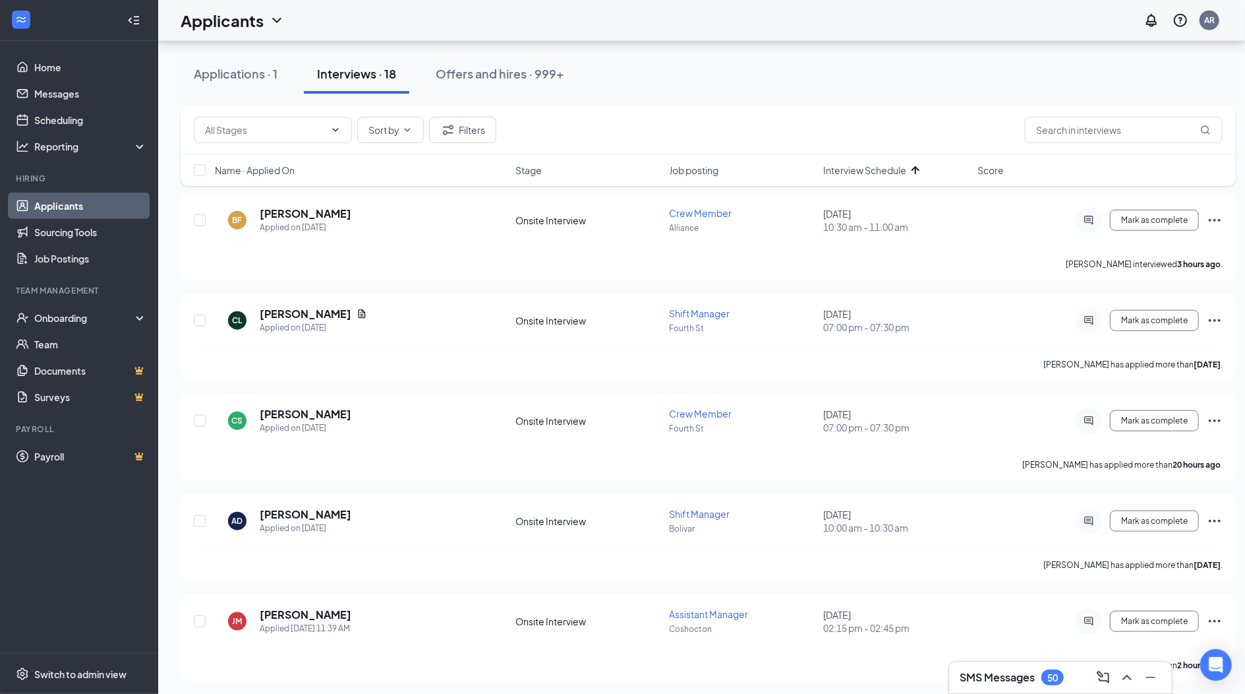
scroll to position [856, 0]
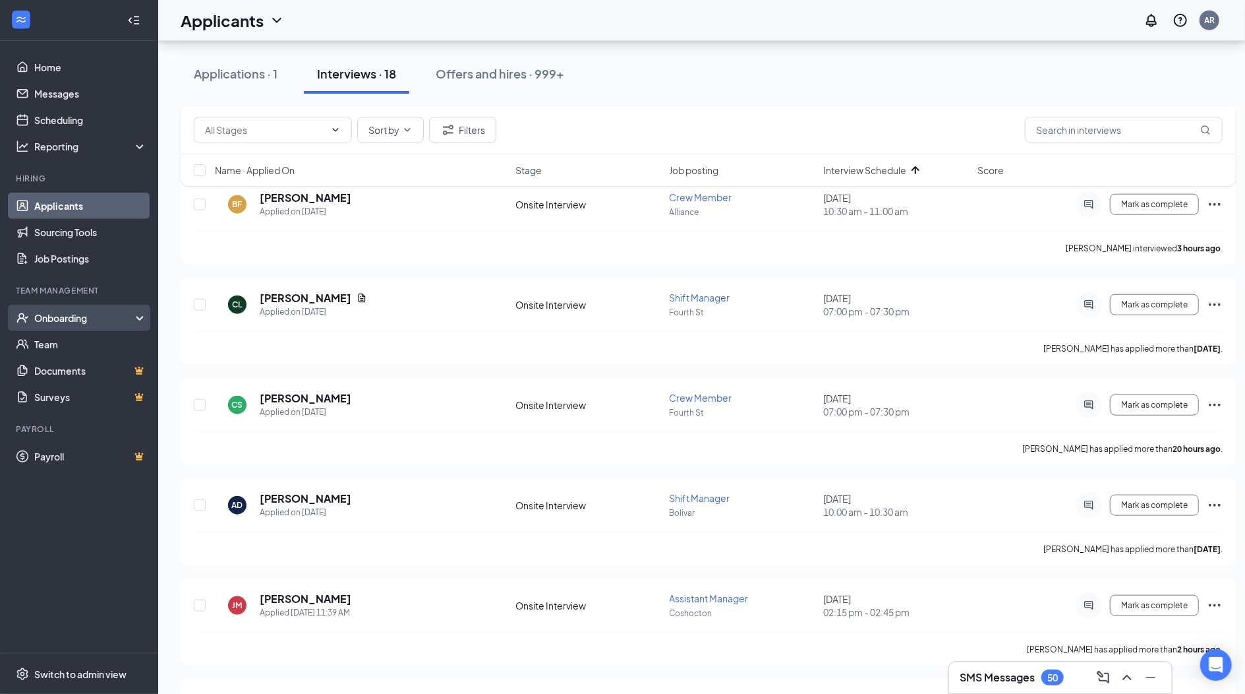
click at [98, 324] on div "Onboarding" at bounding box center [85, 317] width 102 height 13
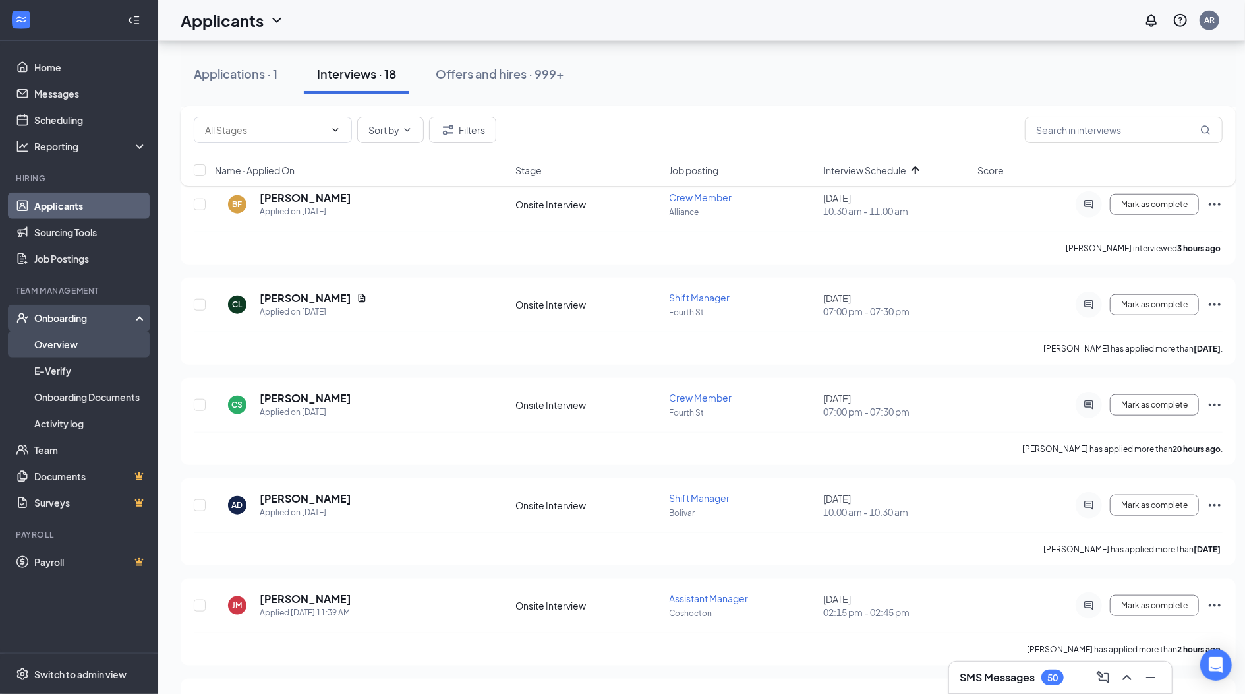
click at [81, 346] on link "Overview" at bounding box center [90, 344] width 113 height 26
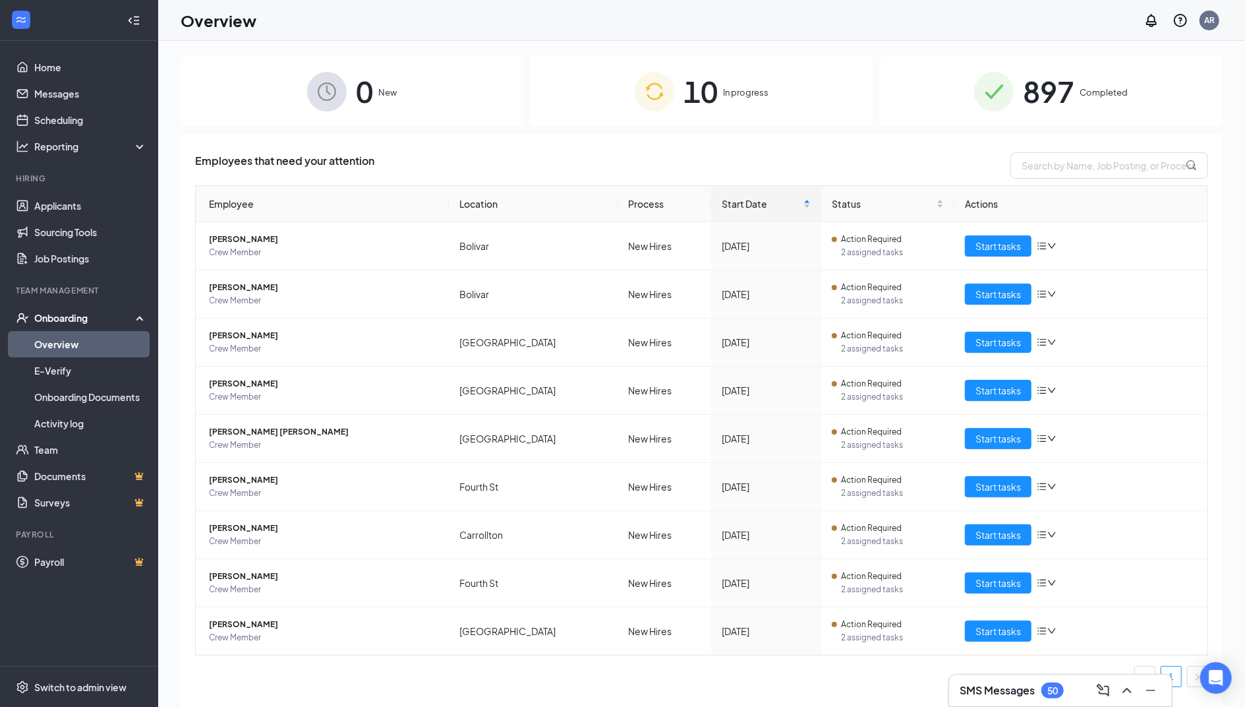
scroll to position [59, 0]
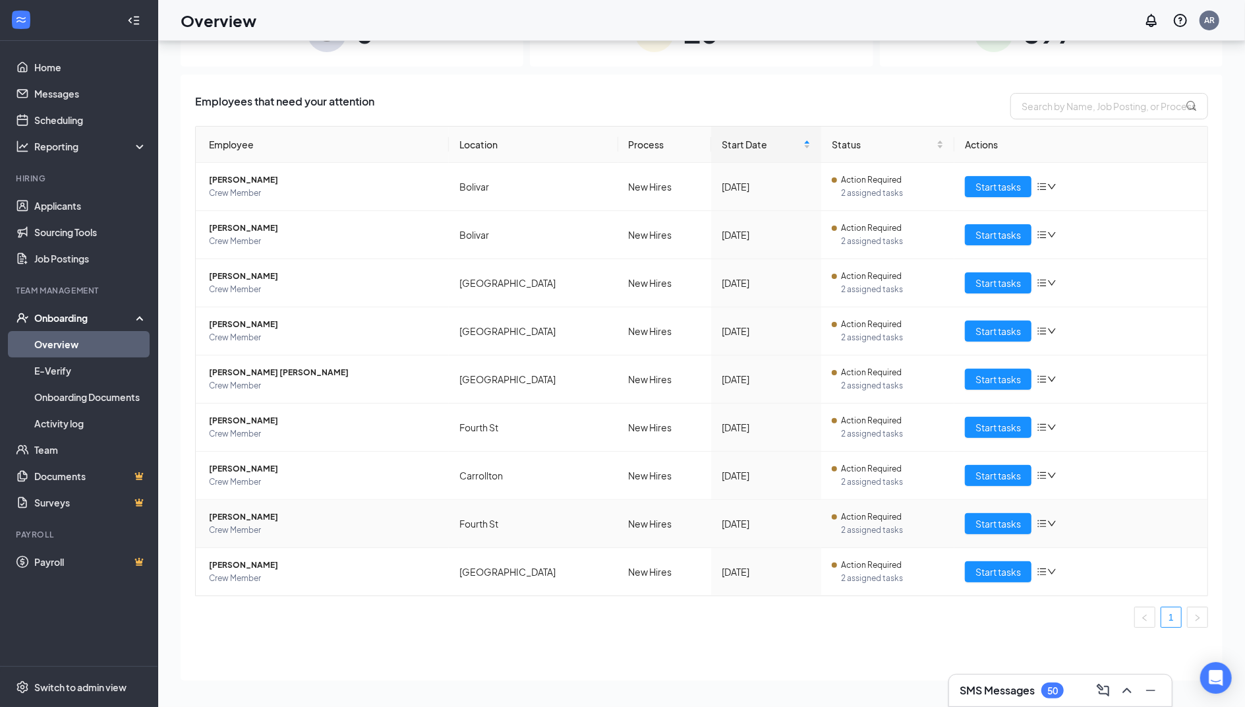
click at [310, 517] on span "[PERSON_NAME]" at bounding box center [323, 516] width 229 height 13
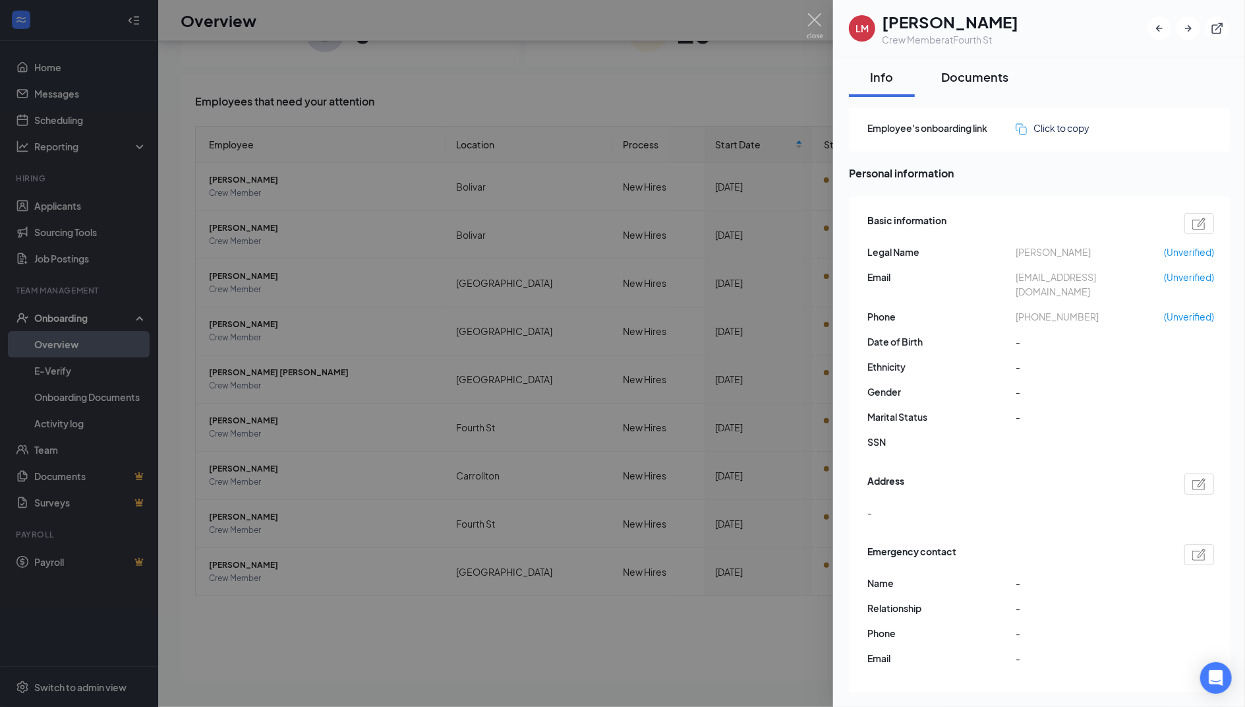
click at [986, 75] on div "Documents" at bounding box center [974, 77] width 67 height 16
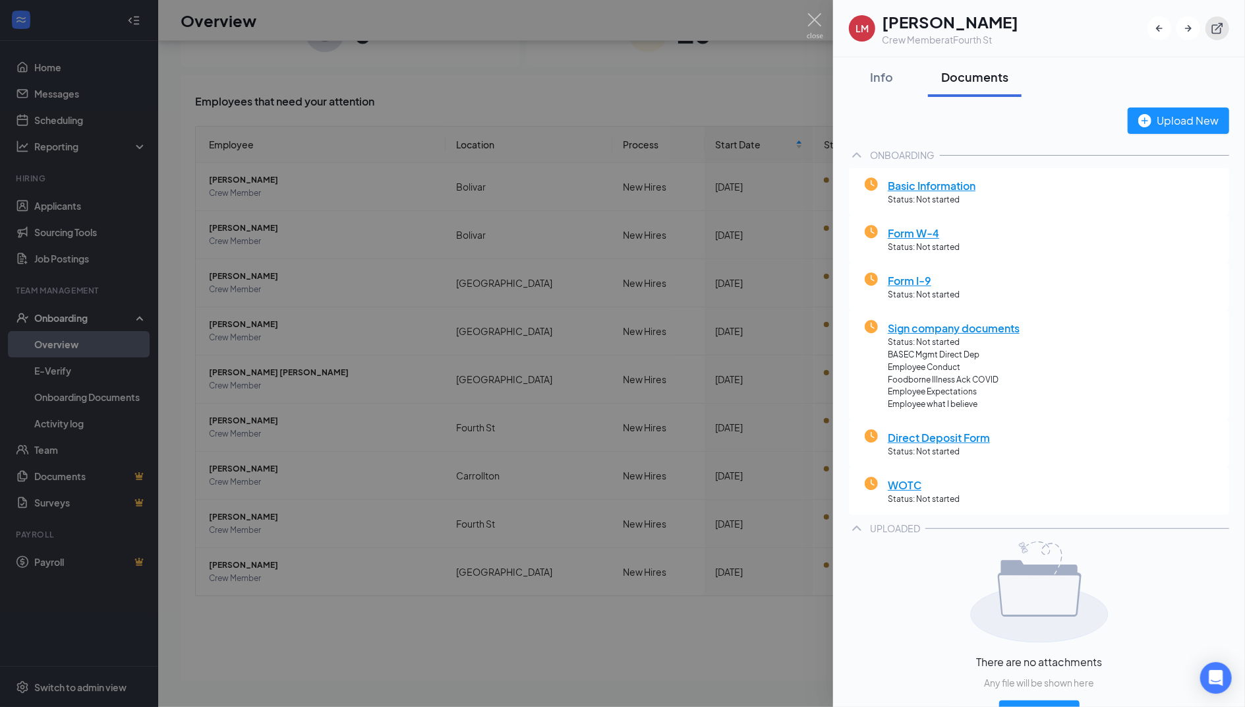
click at [1219, 35] on button "button" at bounding box center [1218, 28] width 24 height 24
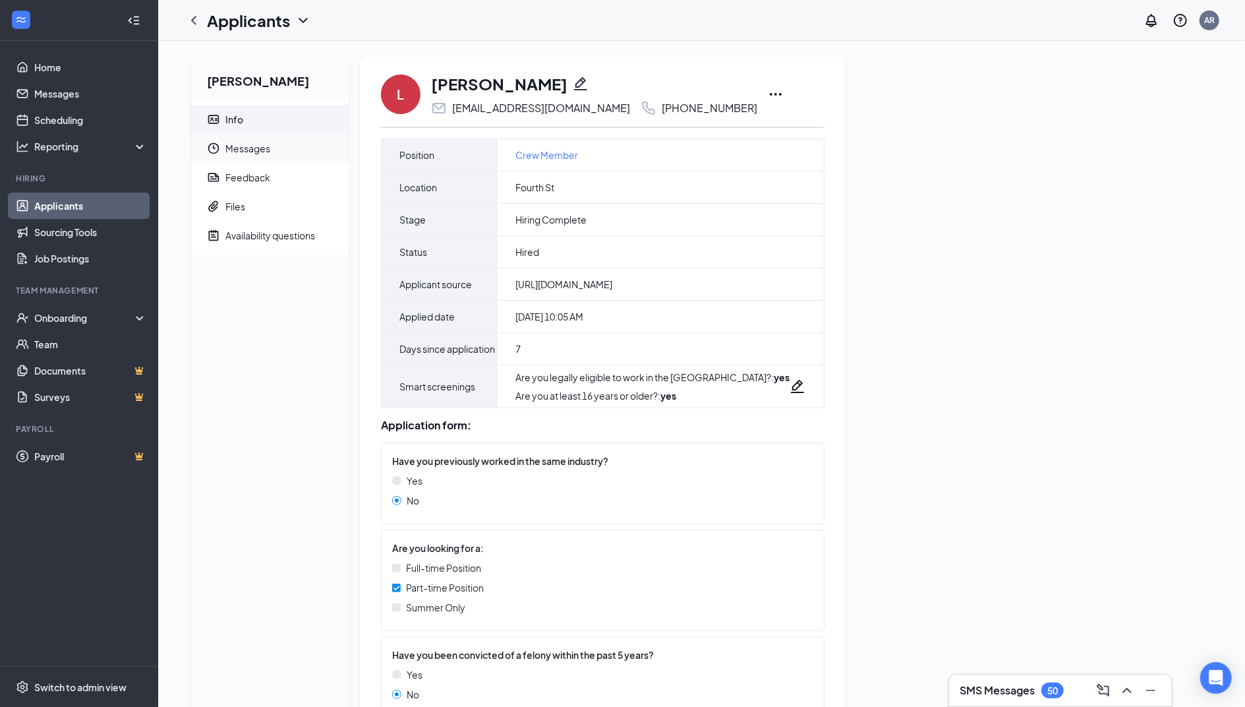
click at [257, 143] on span "Messages" at bounding box center [281, 148] width 113 height 29
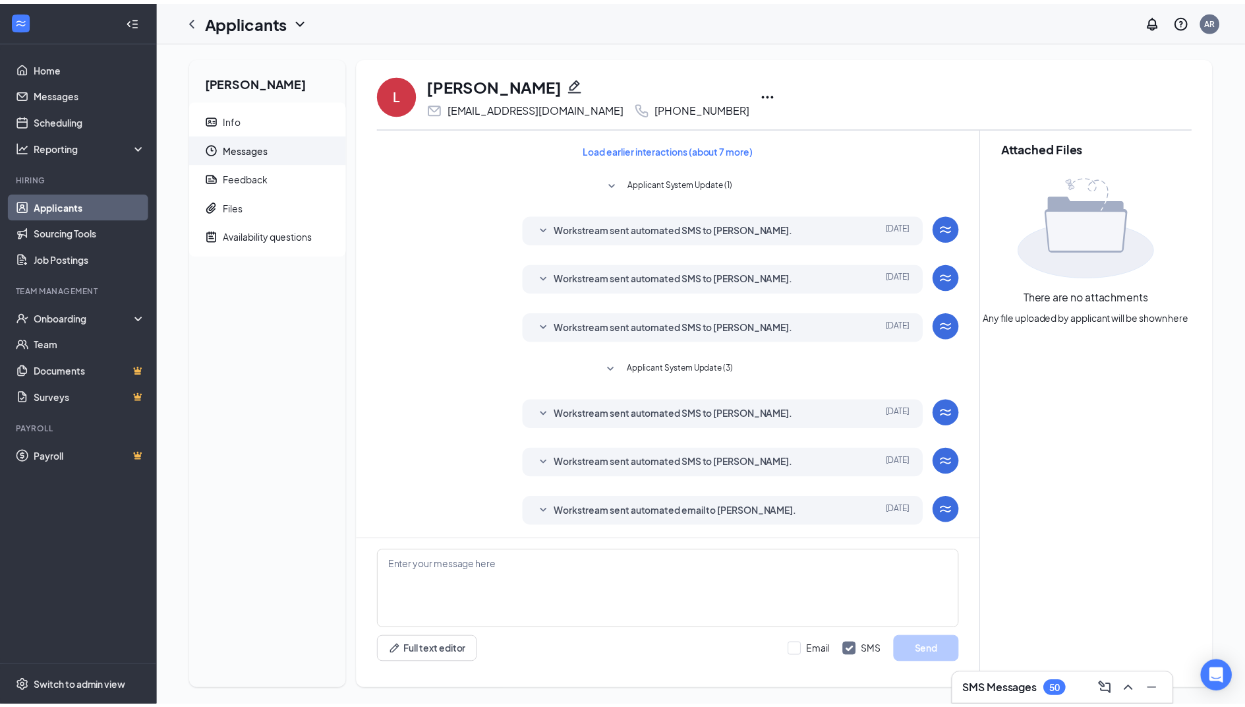
scroll to position [9, 0]
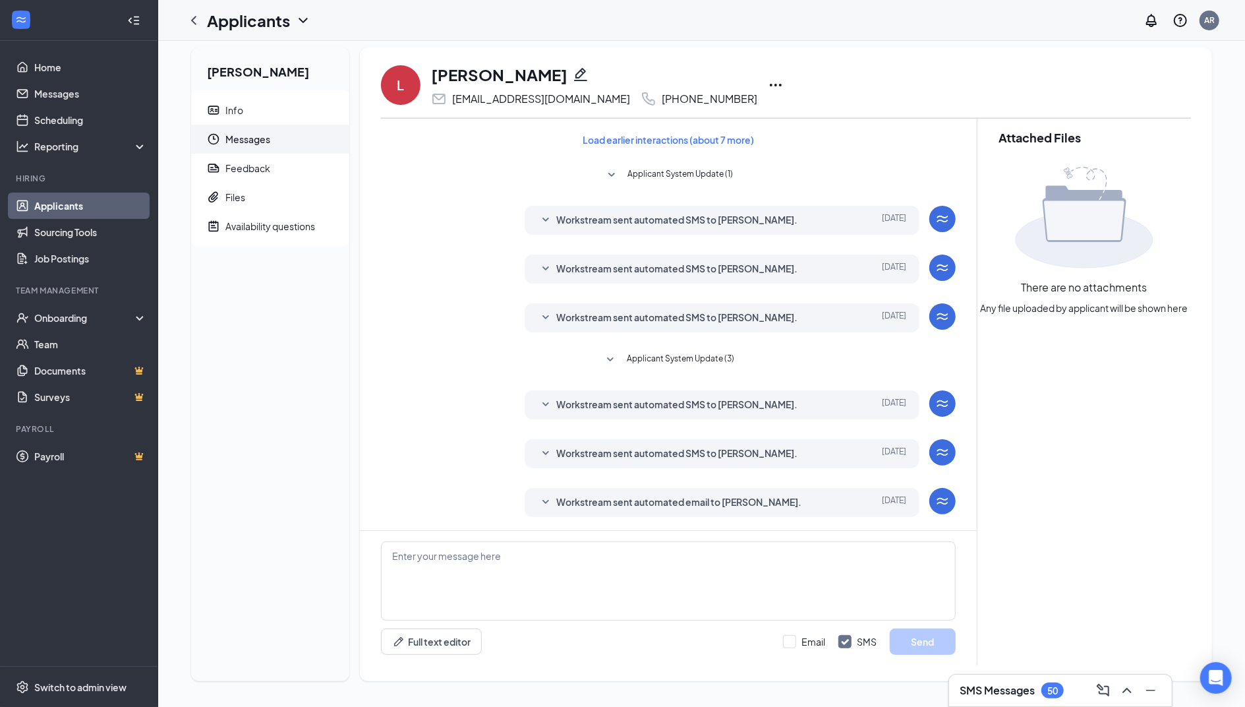
click at [608, 365] on icon "SmallChevronDown" at bounding box center [611, 360] width 16 height 16
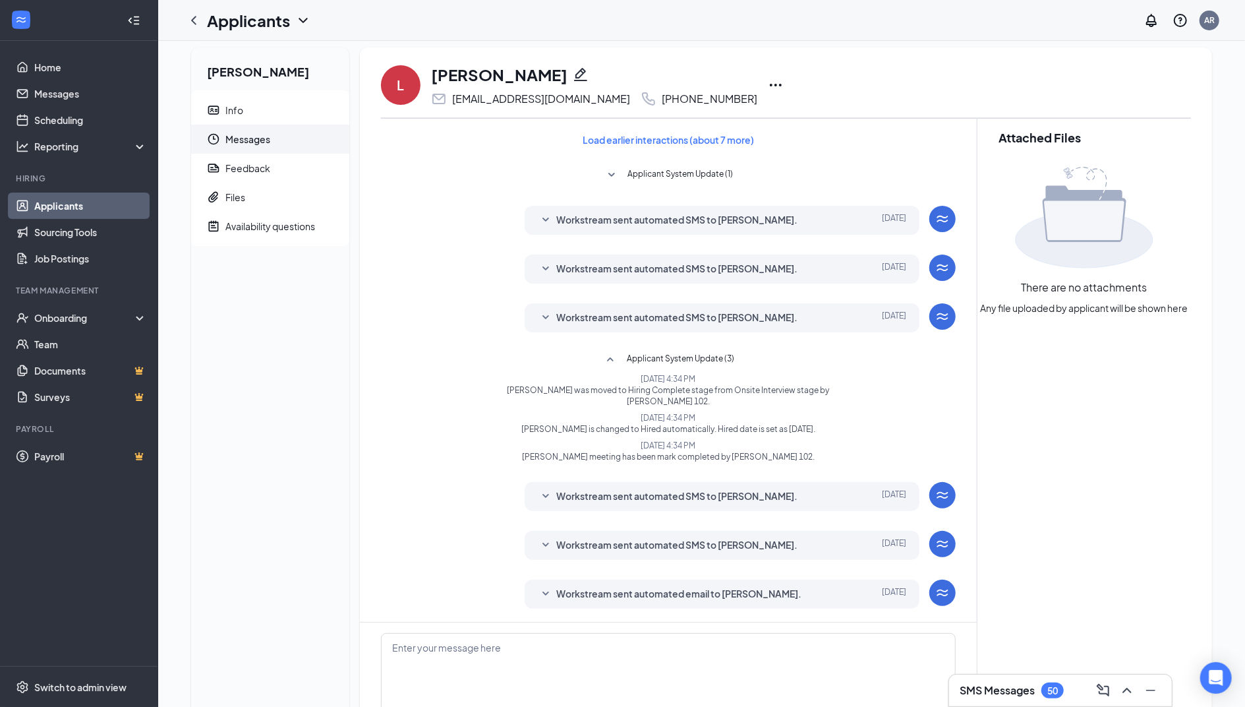
click at [539, 222] on icon "SmallChevronDown" at bounding box center [546, 220] width 16 height 16
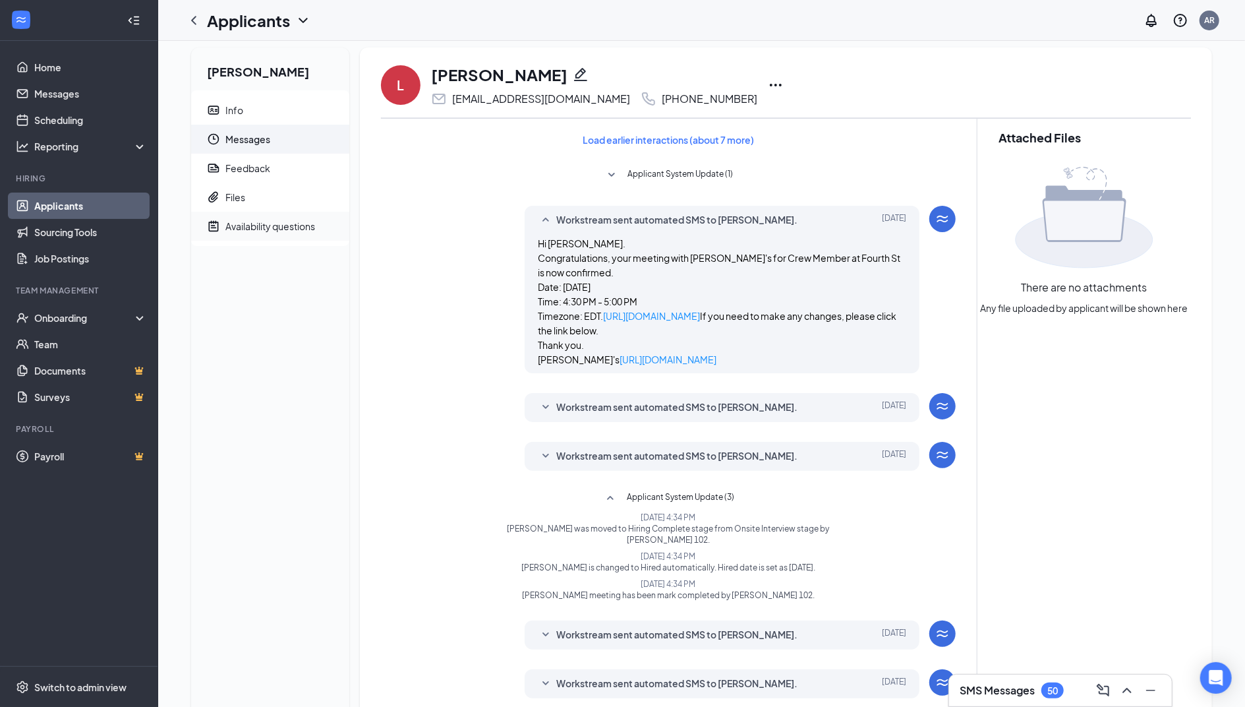
click at [269, 220] on div "Availability questions" at bounding box center [270, 226] width 90 height 13
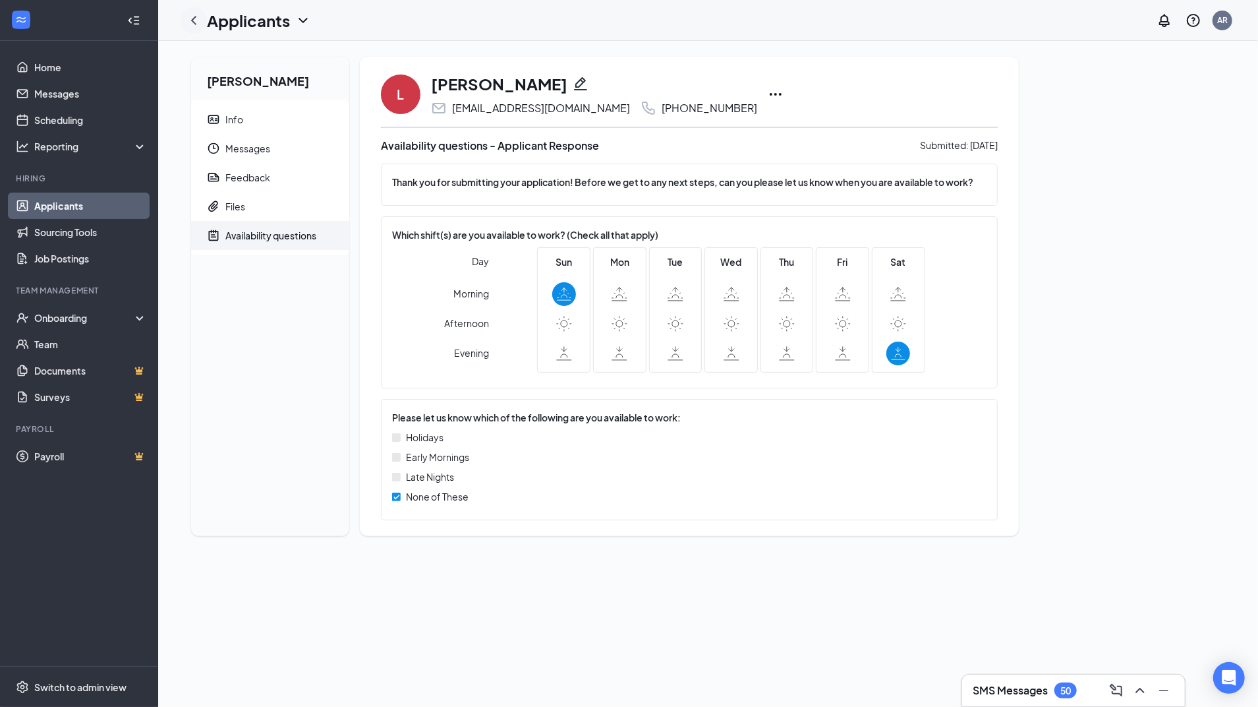
click at [194, 22] on icon "ChevronLeft" at bounding box center [193, 20] width 5 height 9
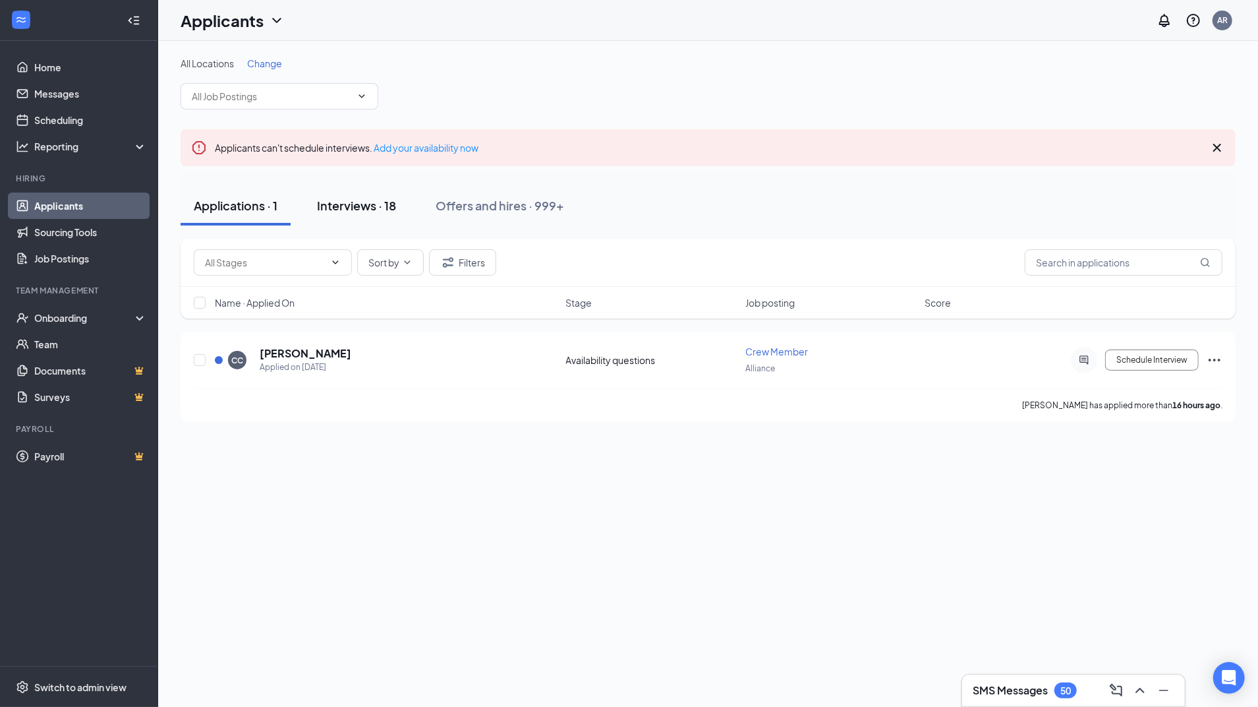
click at [341, 200] on div "Interviews · 18" at bounding box center [356, 205] width 79 height 16
